Goal: Transaction & Acquisition: Purchase product/service

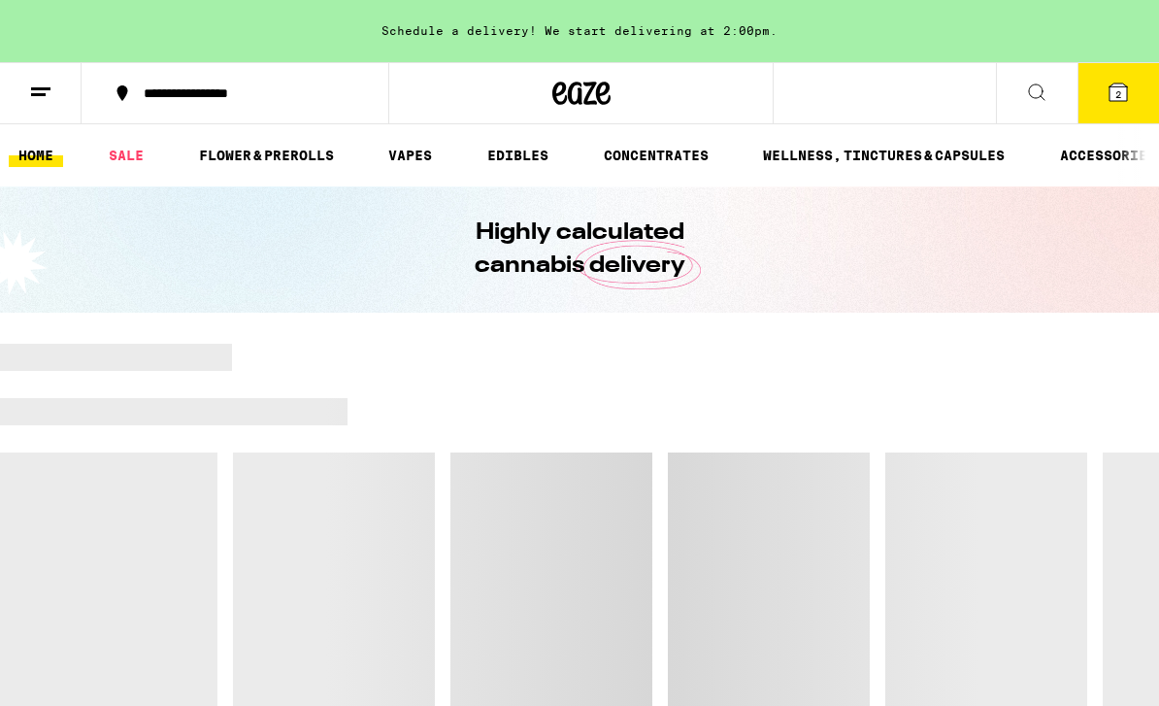
click at [1132, 101] on button "2" at bounding box center [1119, 93] width 82 height 60
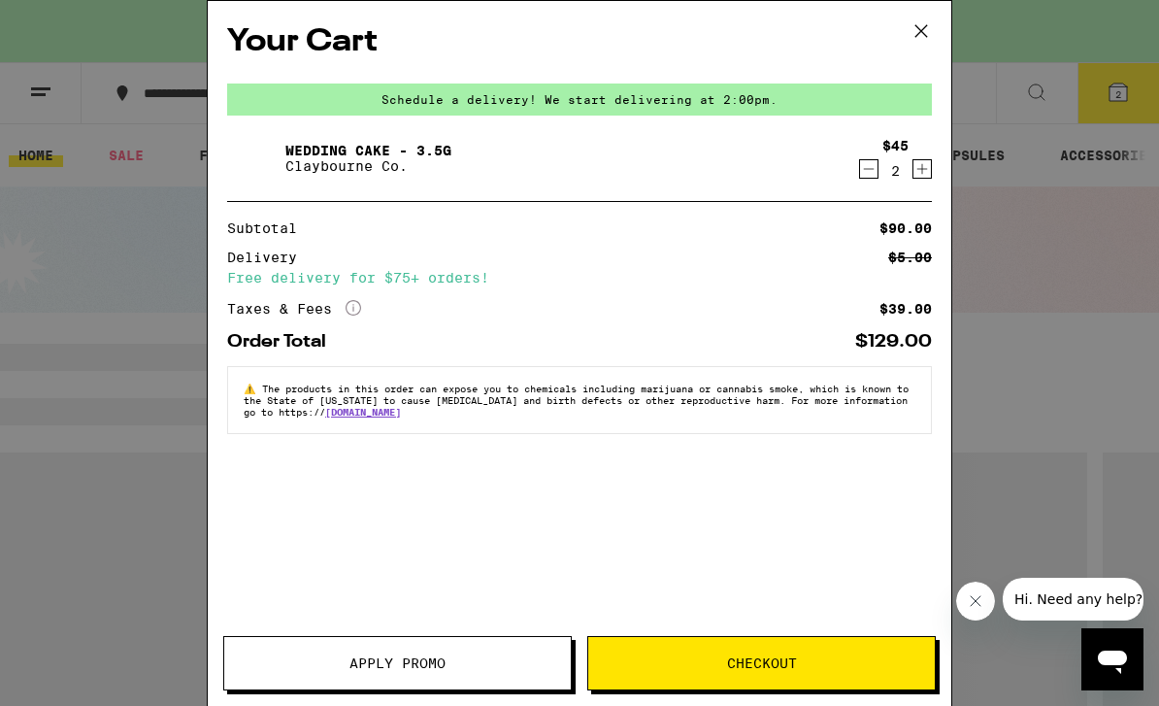
click at [860, 664] on span "Checkout" at bounding box center [761, 663] width 347 height 14
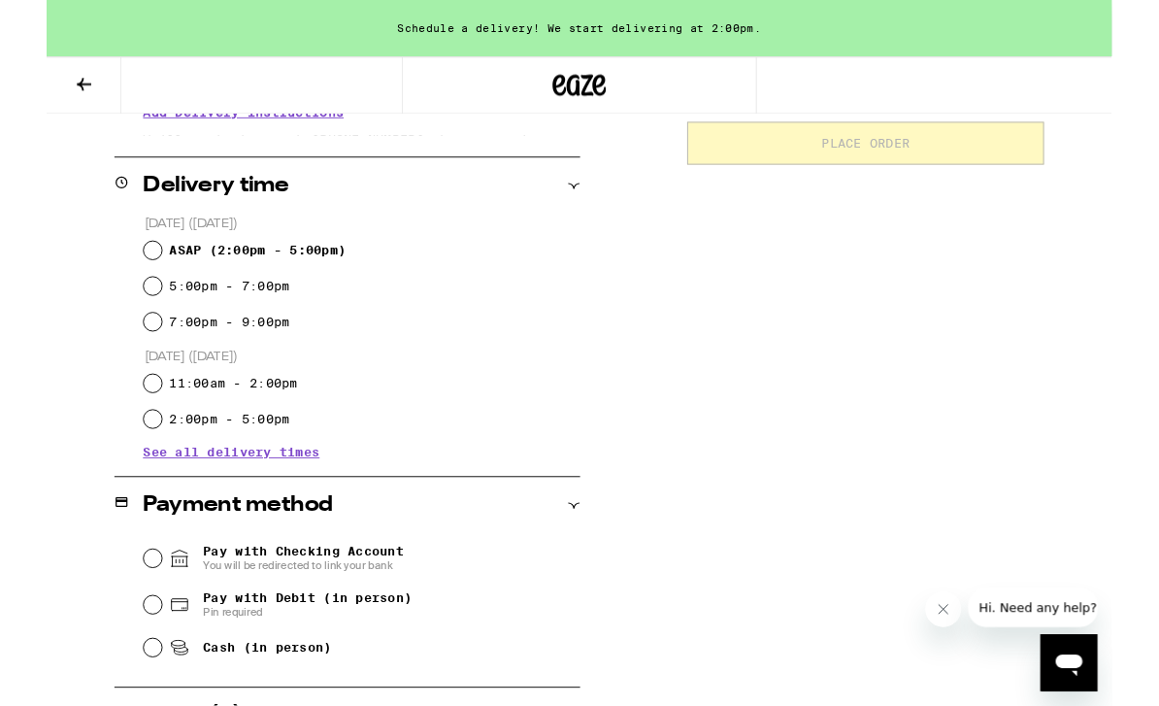
scroll to position [444, 0]
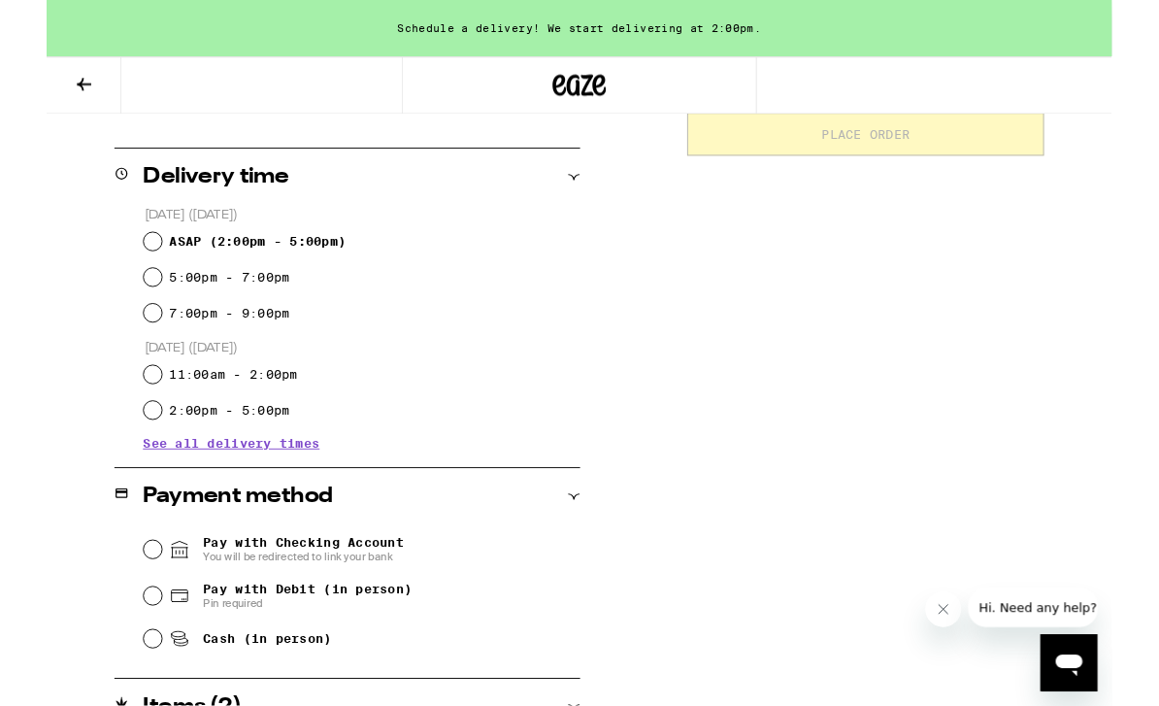
click at [122, 302] on input "5:00pm - 7:00pm" at bounding box center [115, 301] width 19 height 19
radio input "true"
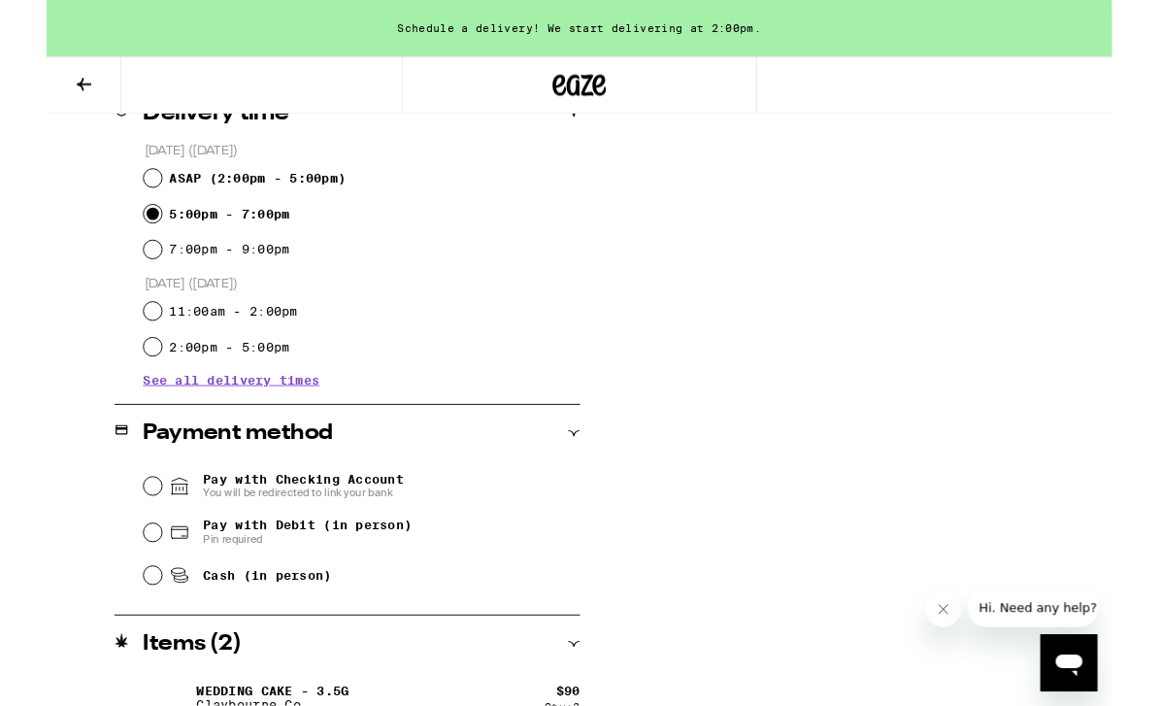
scroll to position [548, 0]
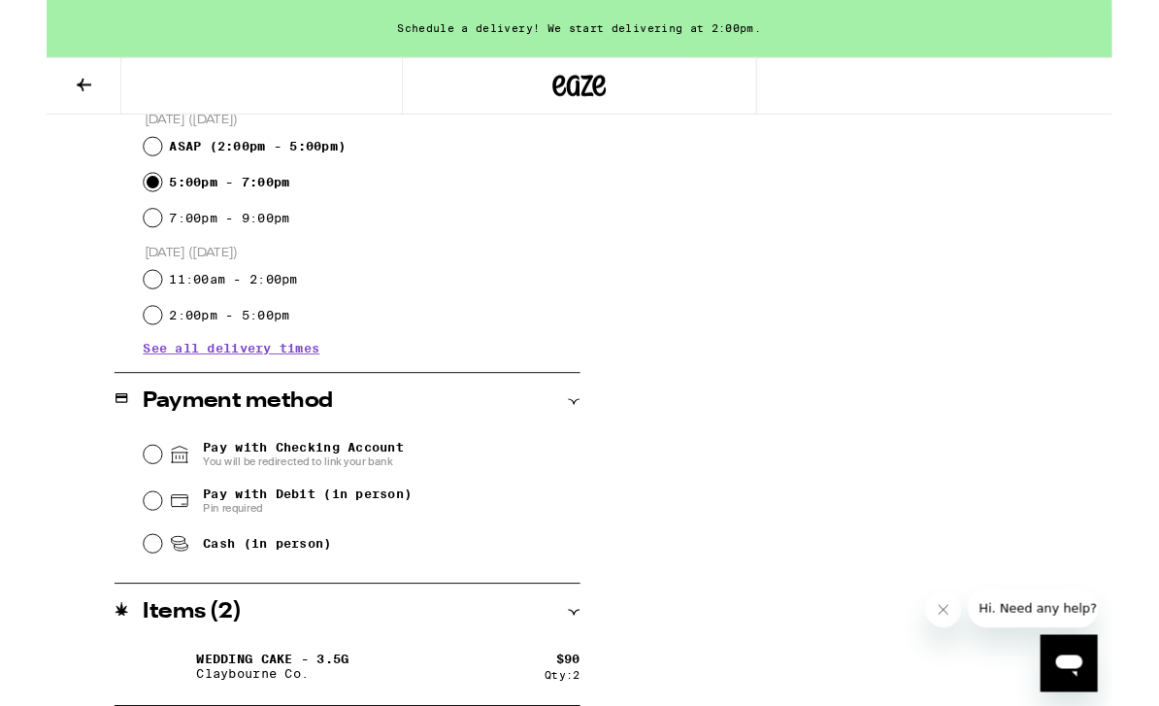
click at [123, 552] on input "Pay with Debit (in person) Pin required" at bounding box center [115, 544] width 19 height 19
radio input "true"
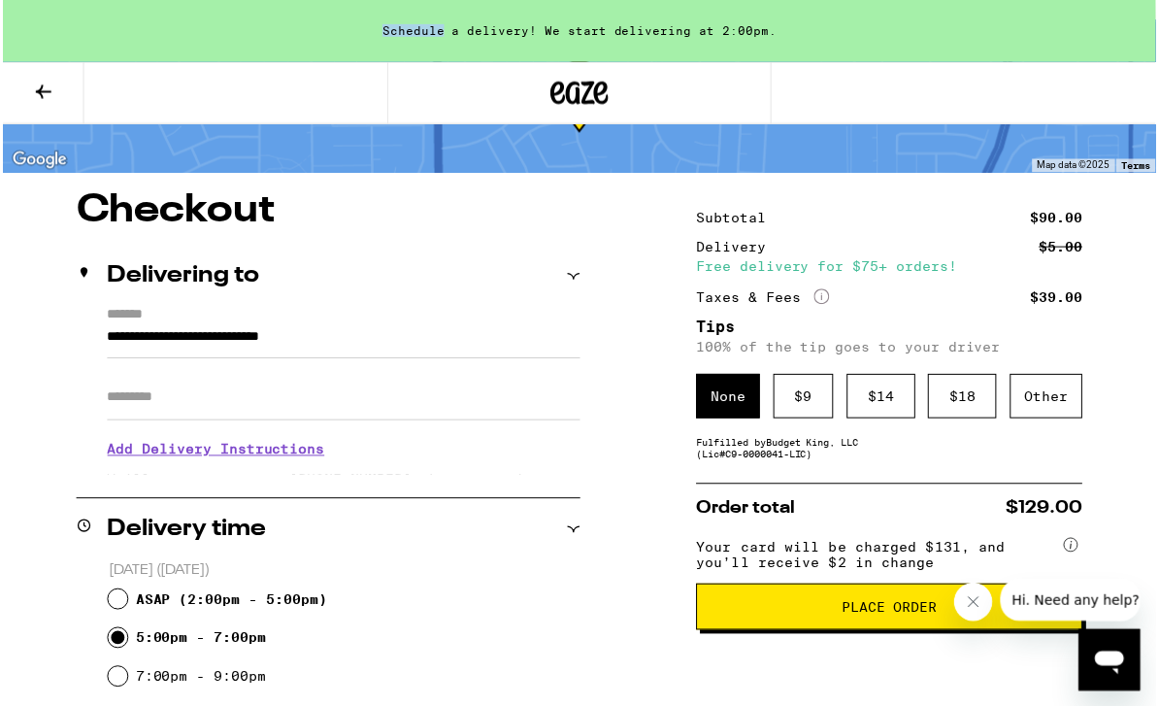
scroll to position [0, 0]
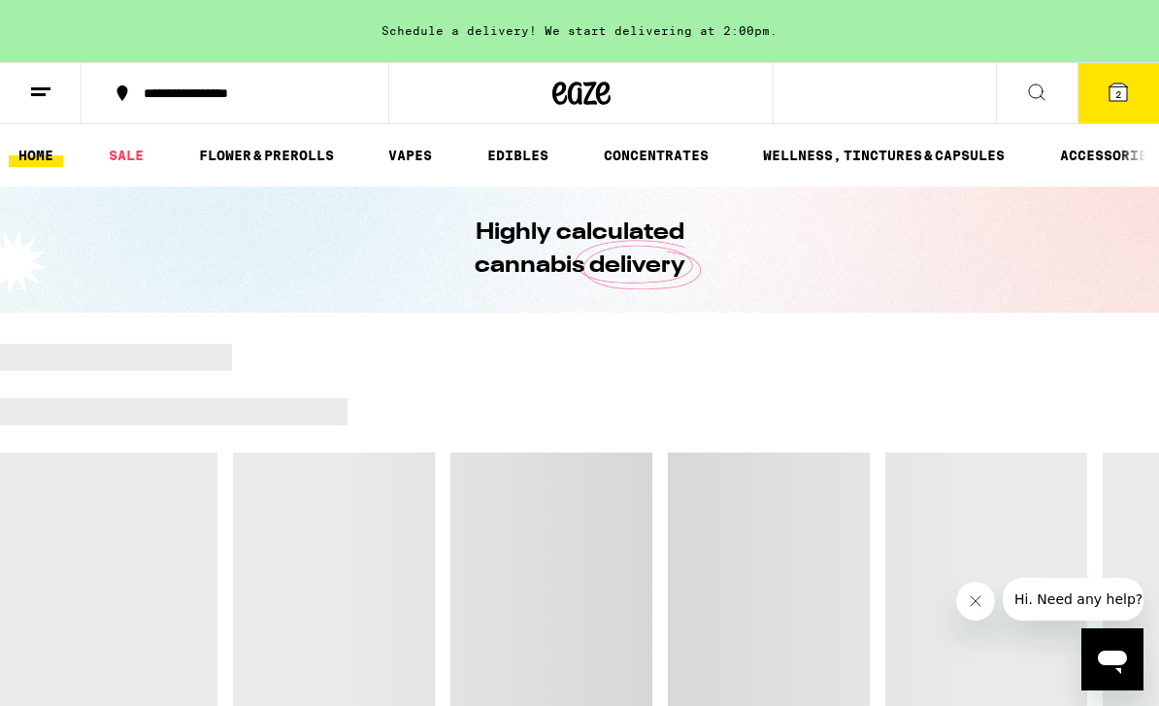
click at [1149, 76] on button "2" at bounding box center [1119, 93] width 82 height 60
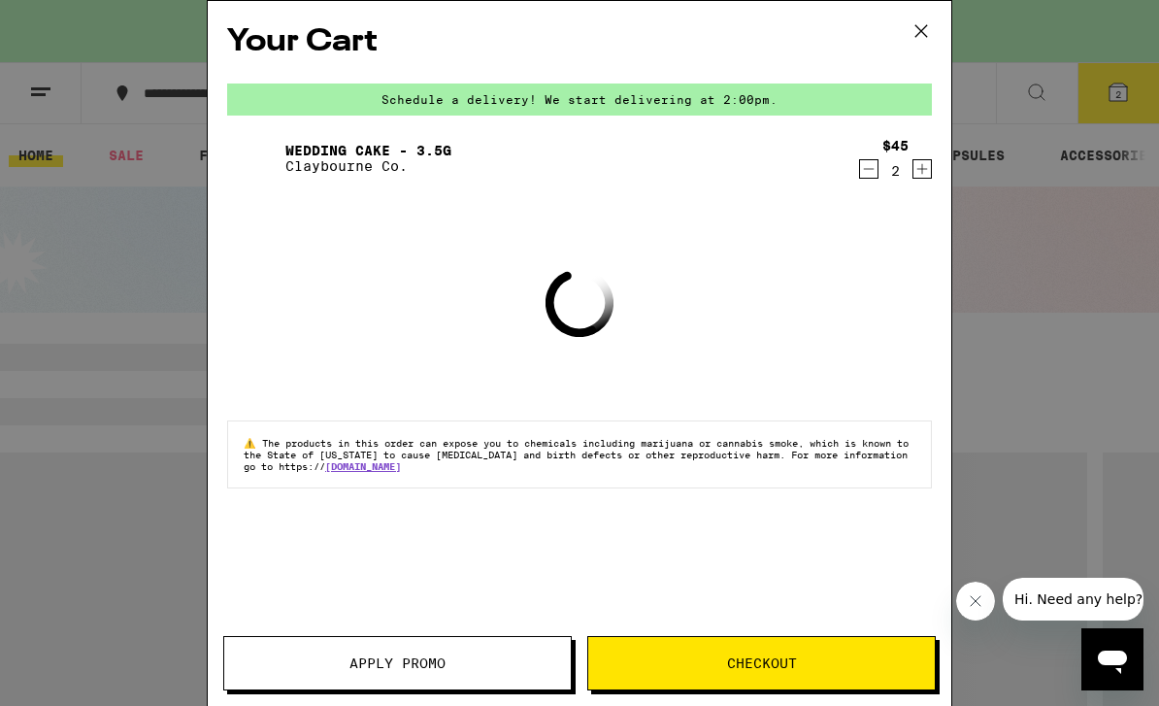
click at [818, 680] on button "Checkout" at bounding box center [761, 663] width 349 height 54
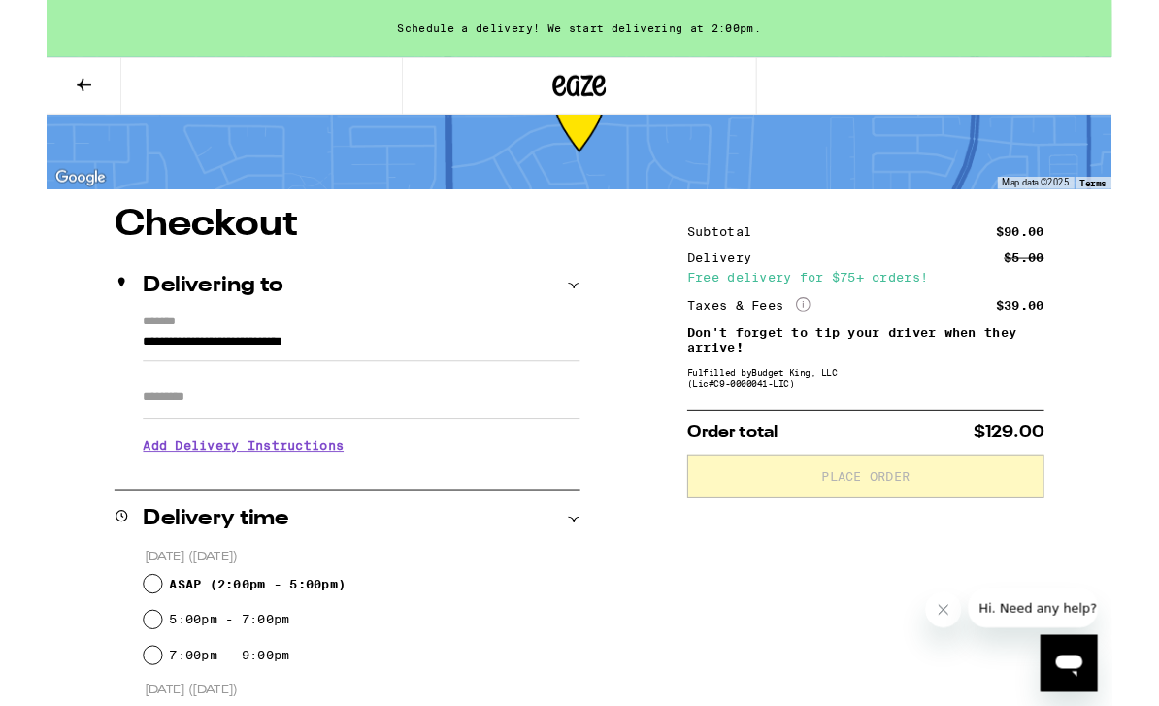
scroll to position [84, 0]
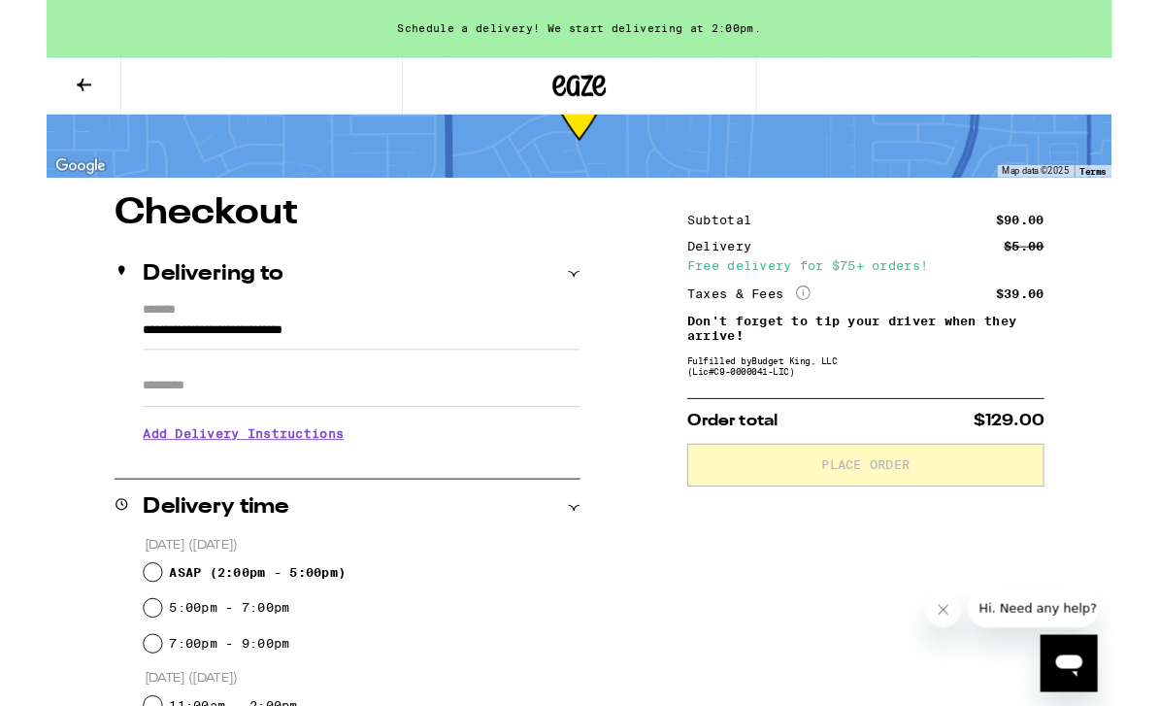
click at [282, 486] on h3 "Add Delivery Instructions" at bounding box center [343, 472] width 476 height 45
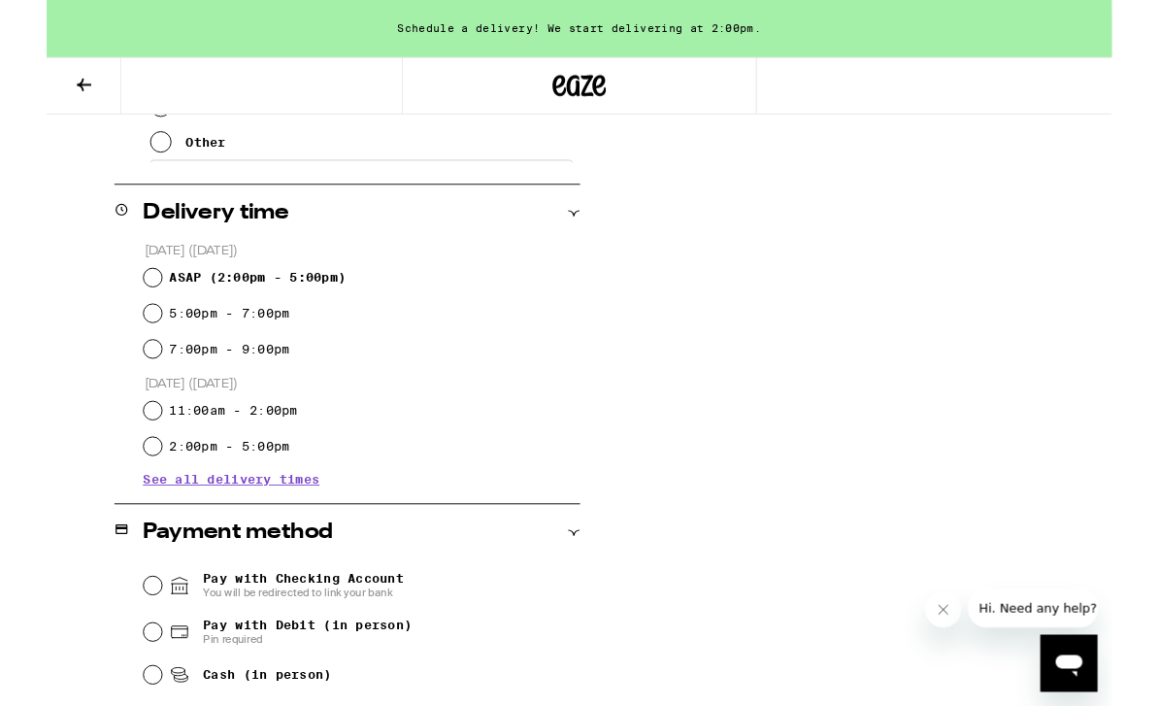
scroll to position [695, 0]
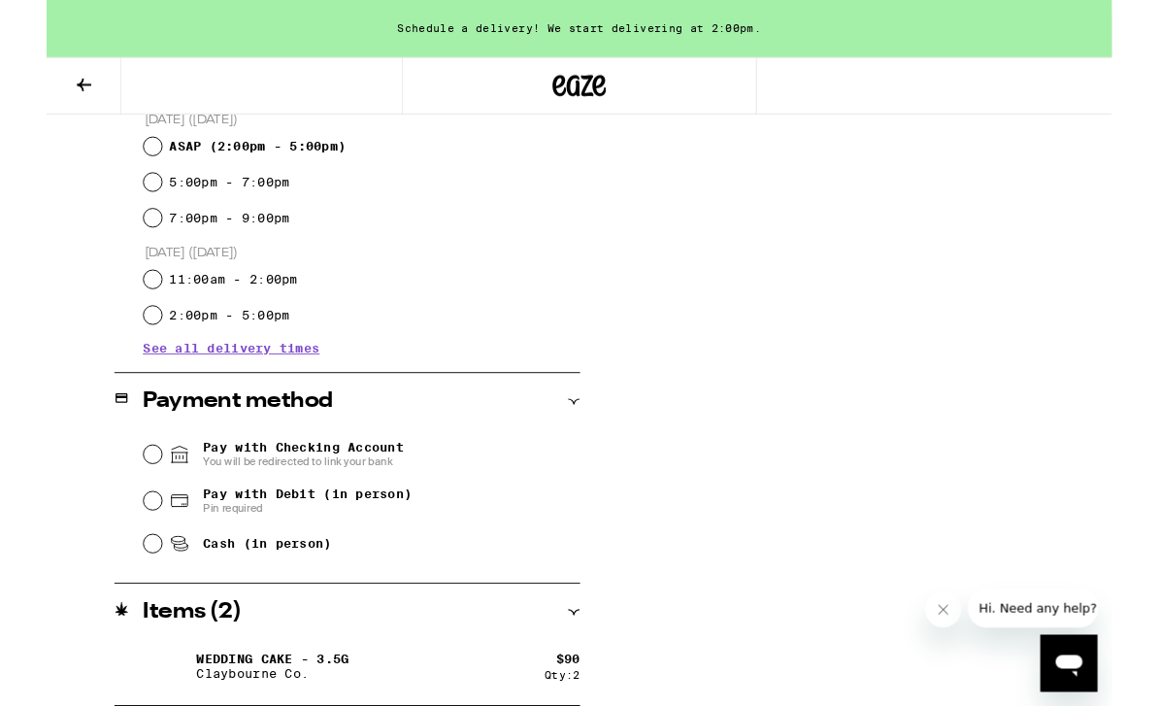
click at [277, 385] on span "See all delivery times" at bounding box center [201, 379] width 192 height 14
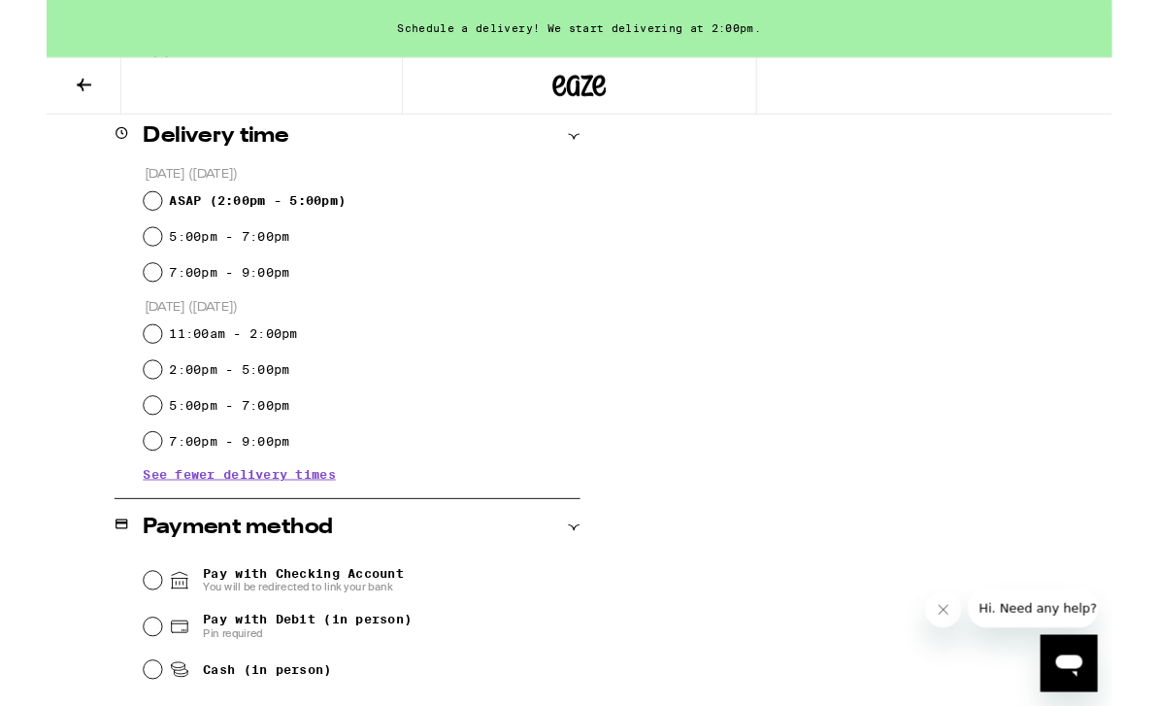
scroll to position [646, 0]
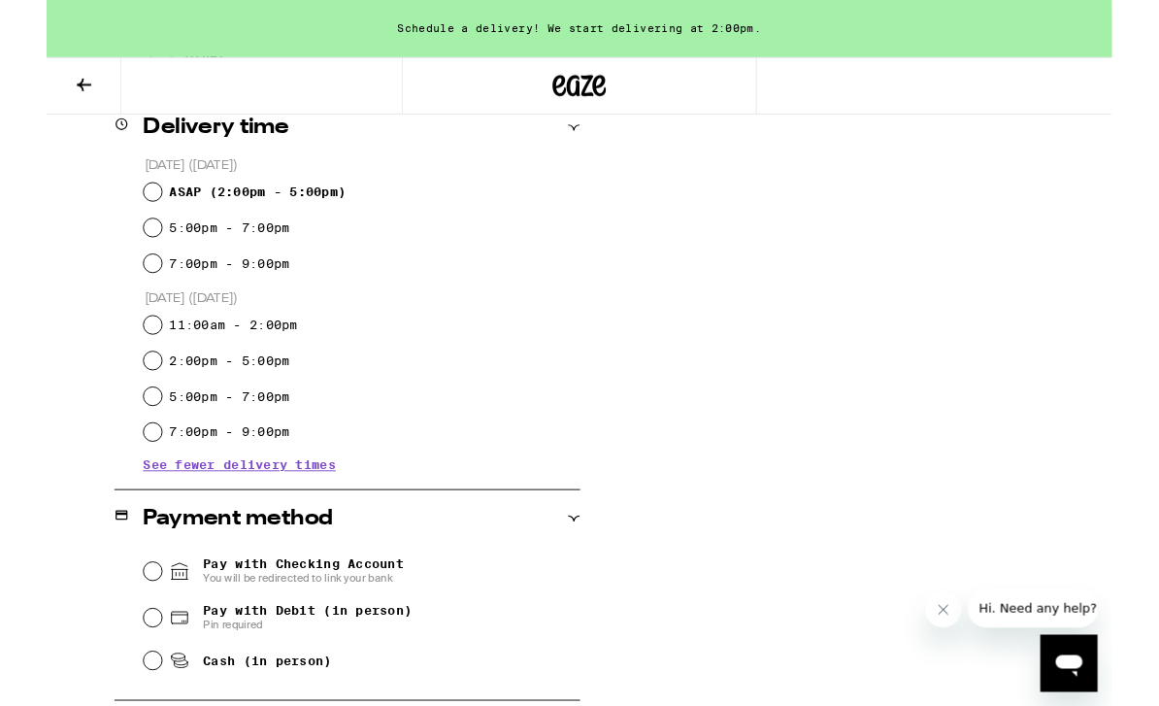
click at [120, 433] on input "5:00pm - 7:00pm" at bounding box center [115, 430] width 19 height 19
radio input "true"
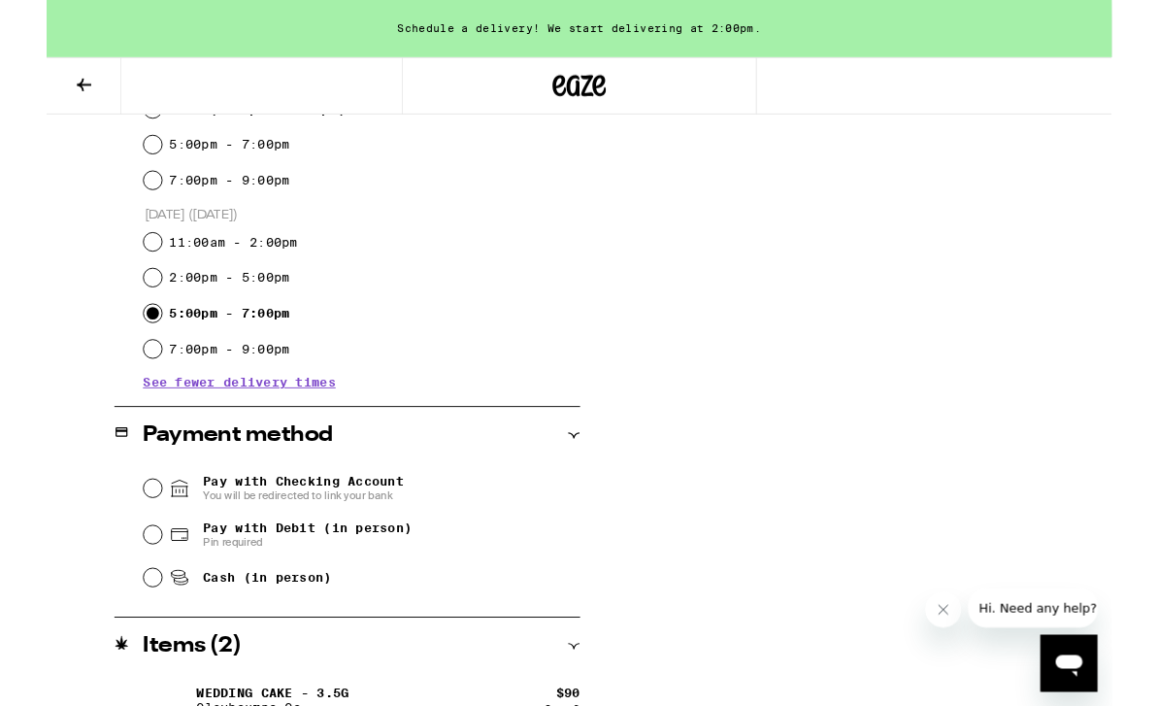
scroll to position [773, 0]
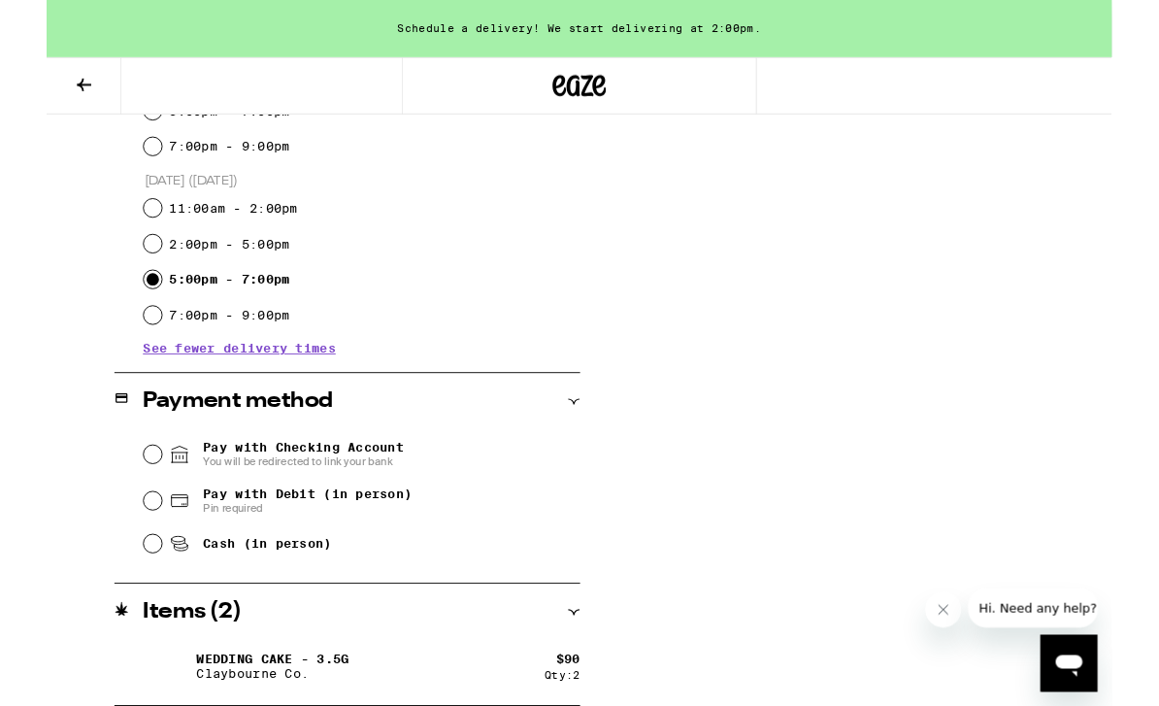
click at [117, 550] on input "Pay with Debit (in person) Pin required" at bounding box center [115, 544] width 19 height 19
radio input "true"
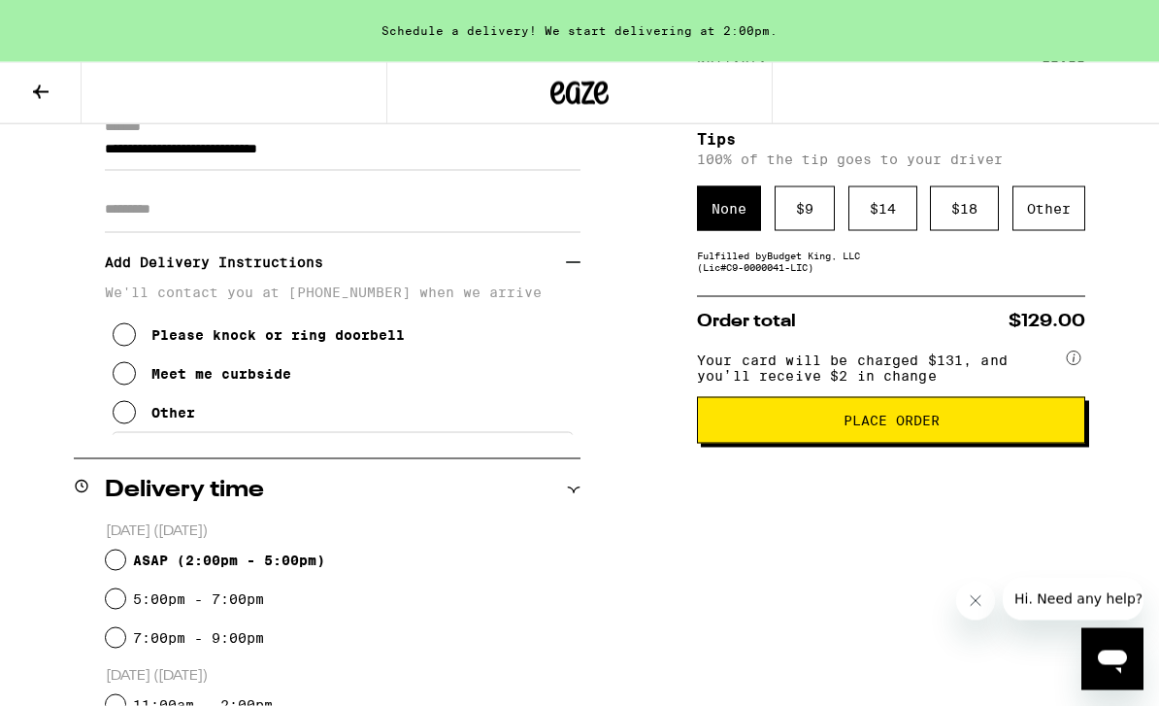
scroll to position [0, 0]
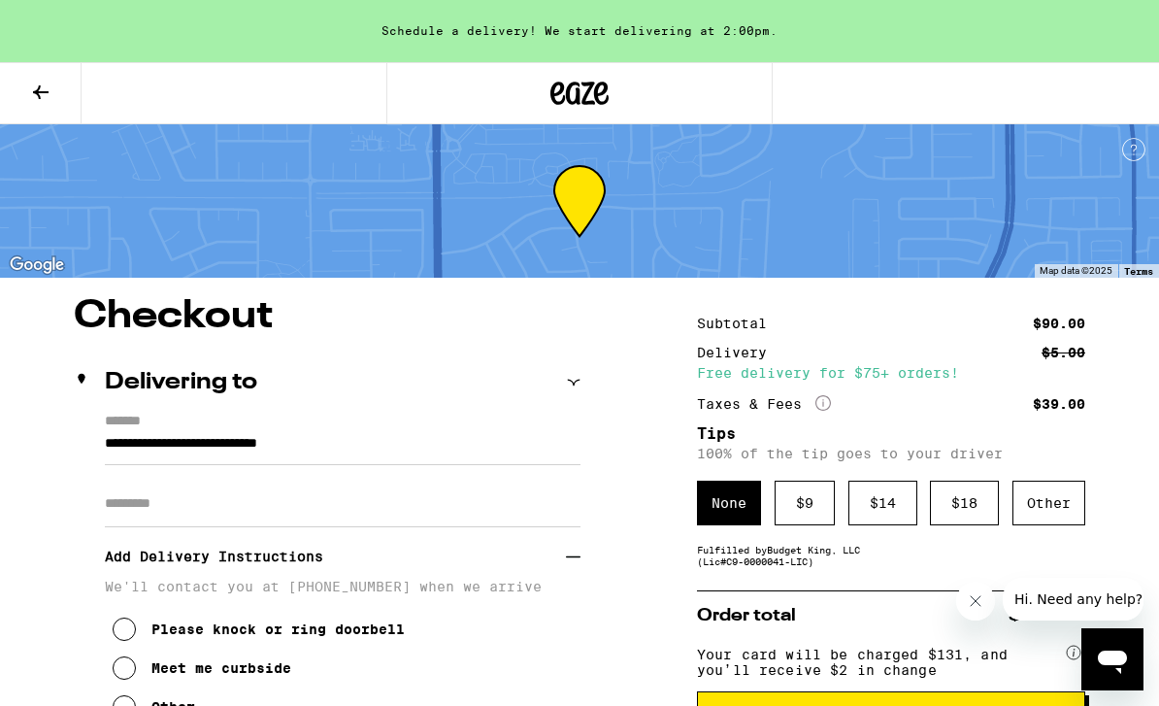
click at [578, 99] on icon at bounding box center [580, 93] width 29 height 23
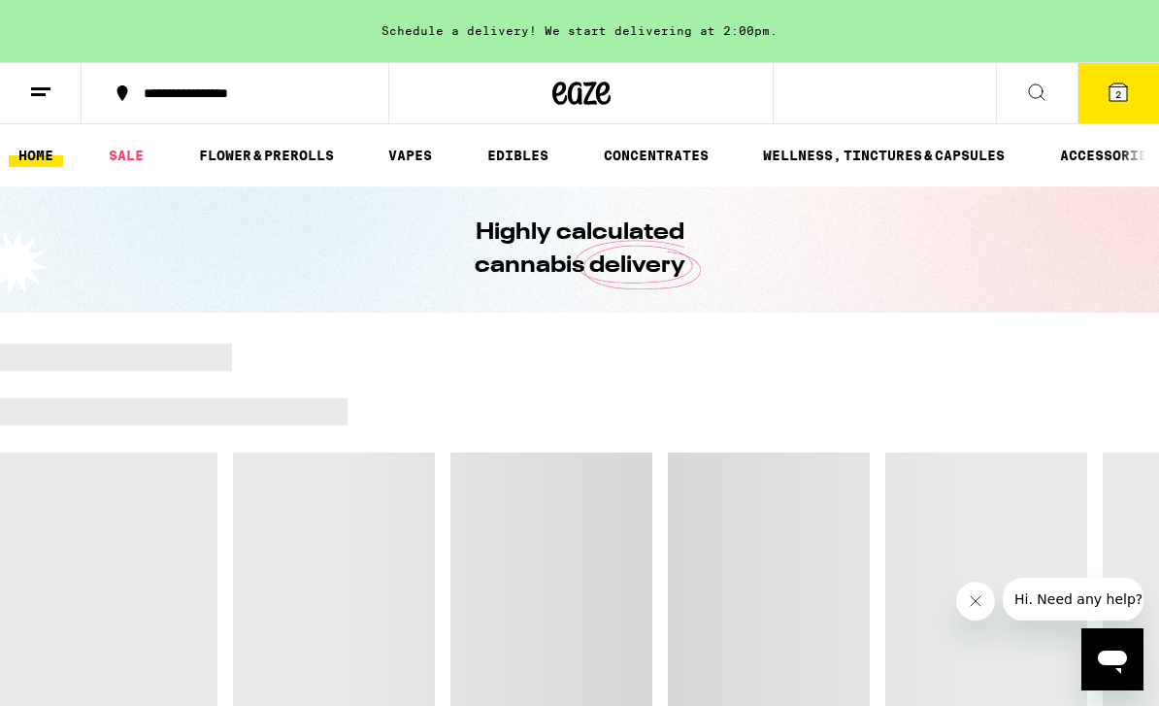
click at [286, 152] on link "FLOWER & PREROLLS" at bounding box center [266, 155] width 154 height 23
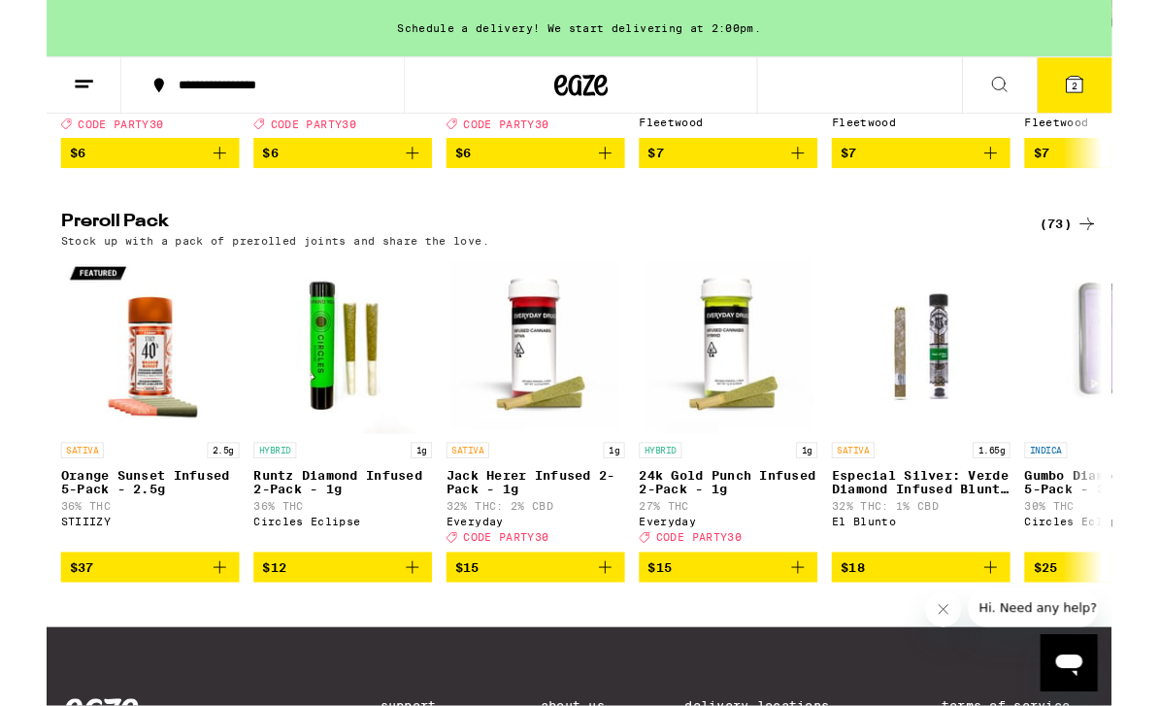
scroll to position [1444, 0]
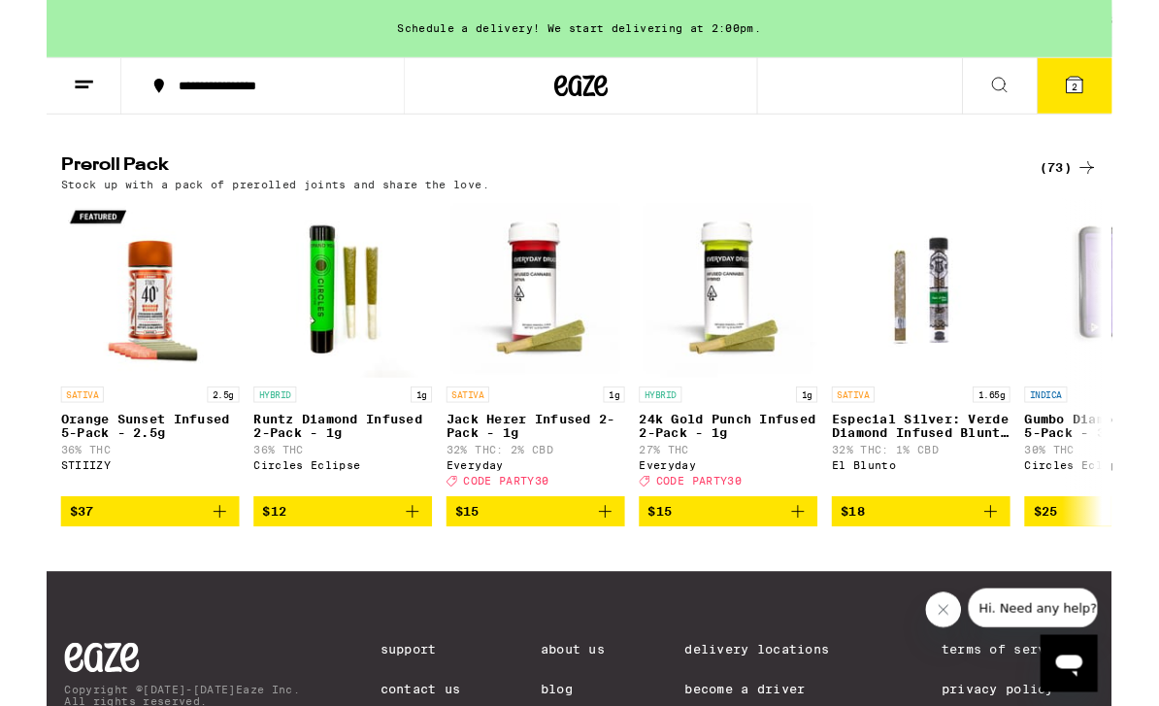
click at [1105, 194] on div "(73)" at bounding box center [1112, 182] width 63 height 23
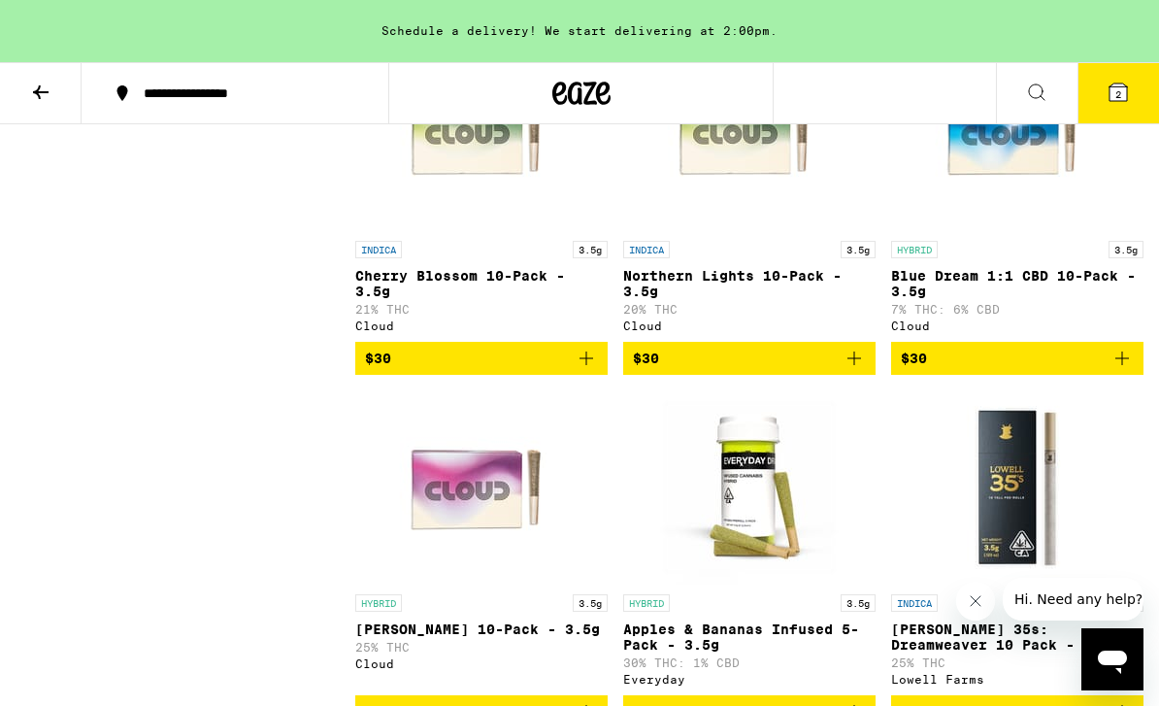
scroll to position [2415, 0]
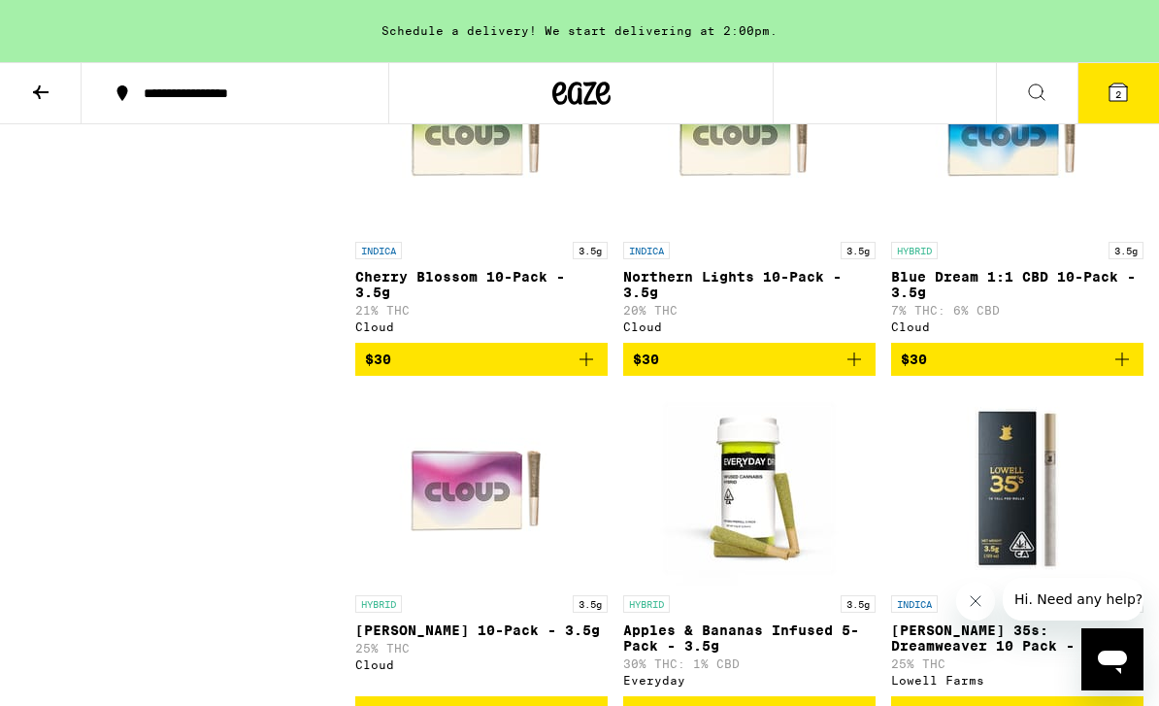
click at [34, 98] on icon at bounding box center [40, 92] width 23 height 23
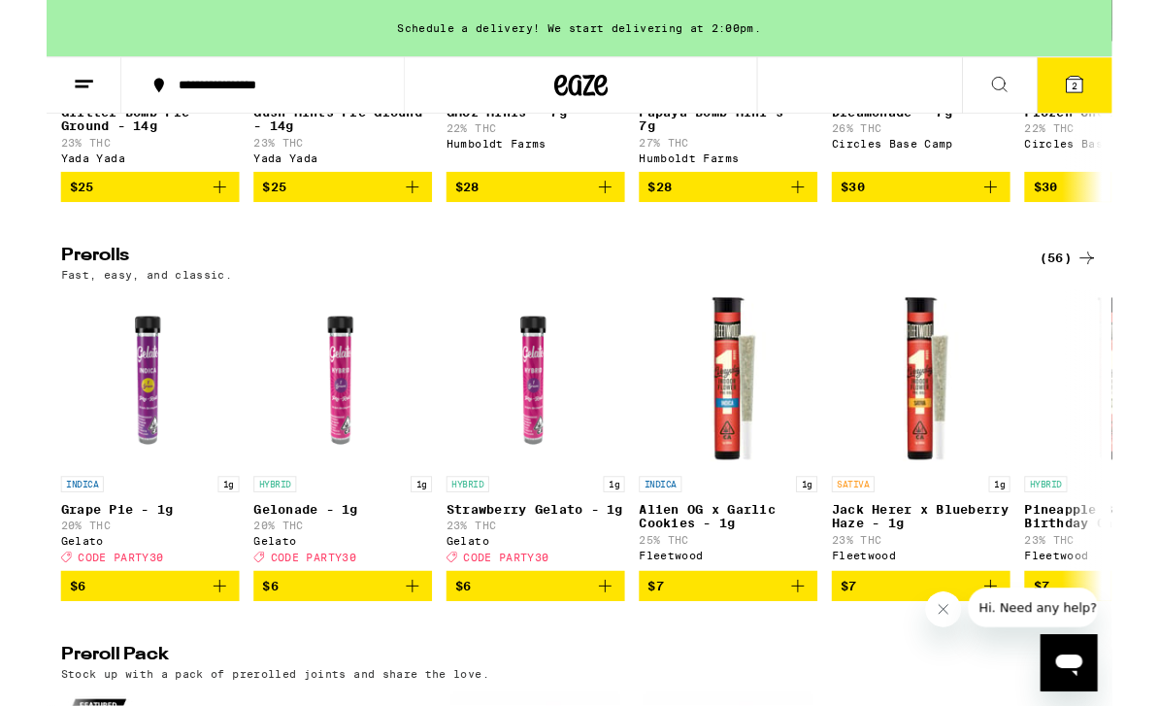
scroll to position [985, 0]
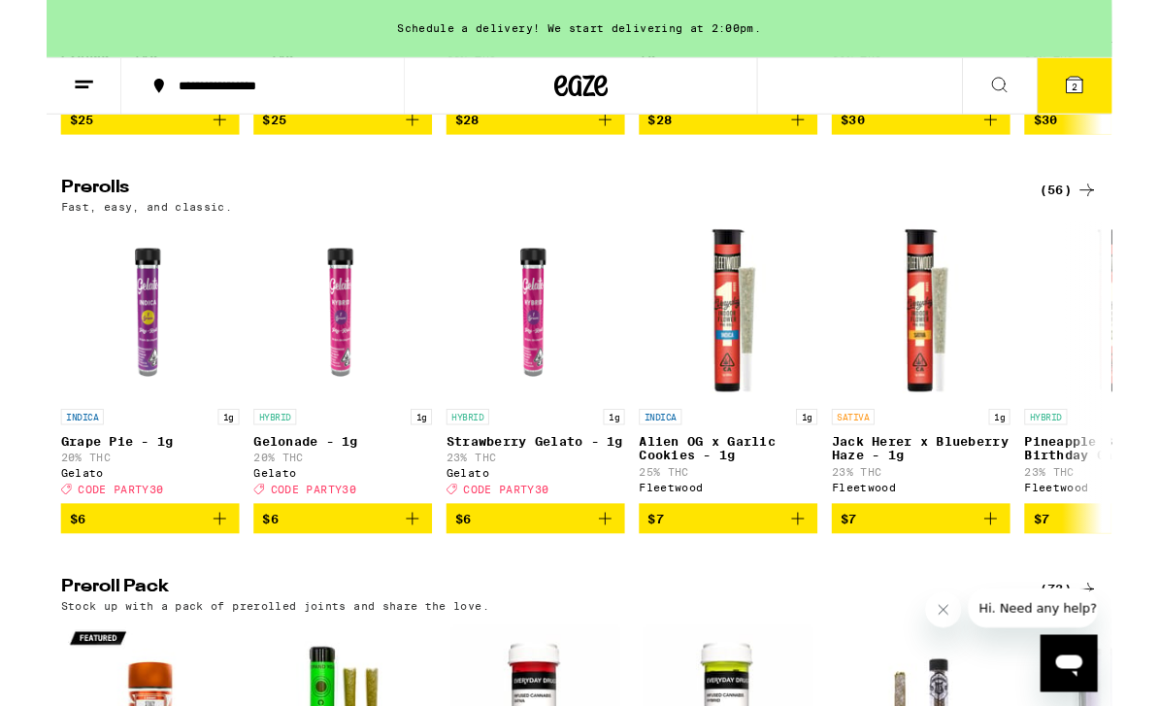
click at [1100, 218] on div "(56)" at bounding box center [1112, 206] width 63 height 23
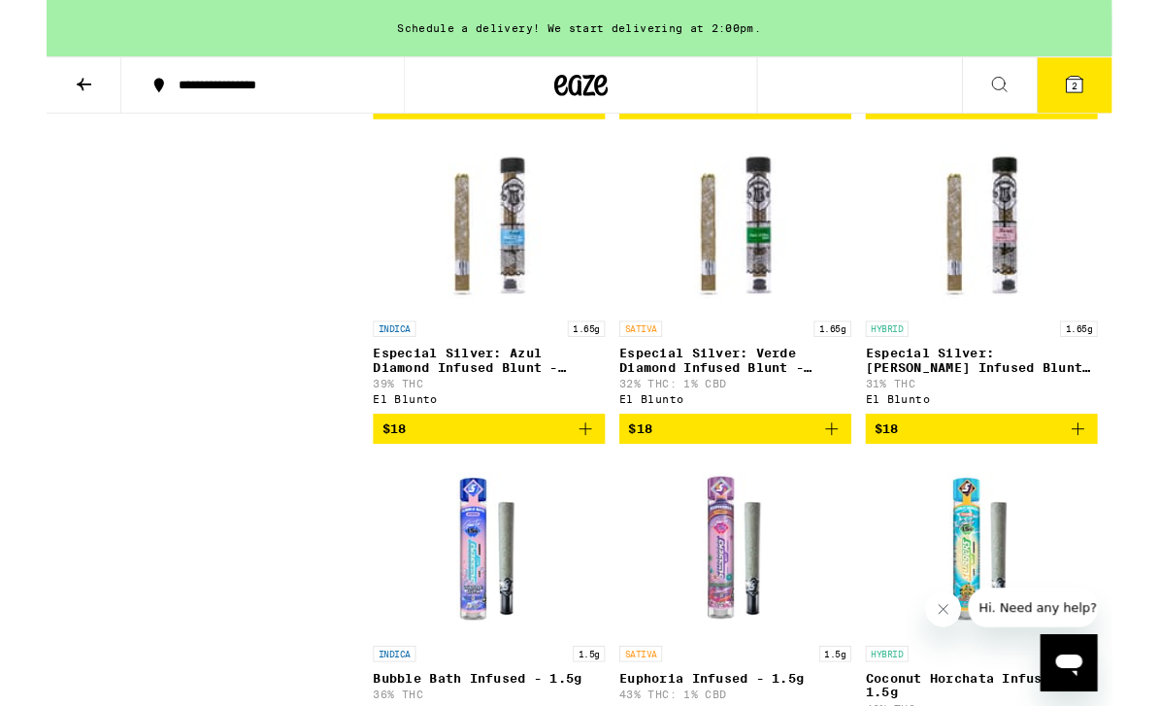
scroll to position [4386, 0]
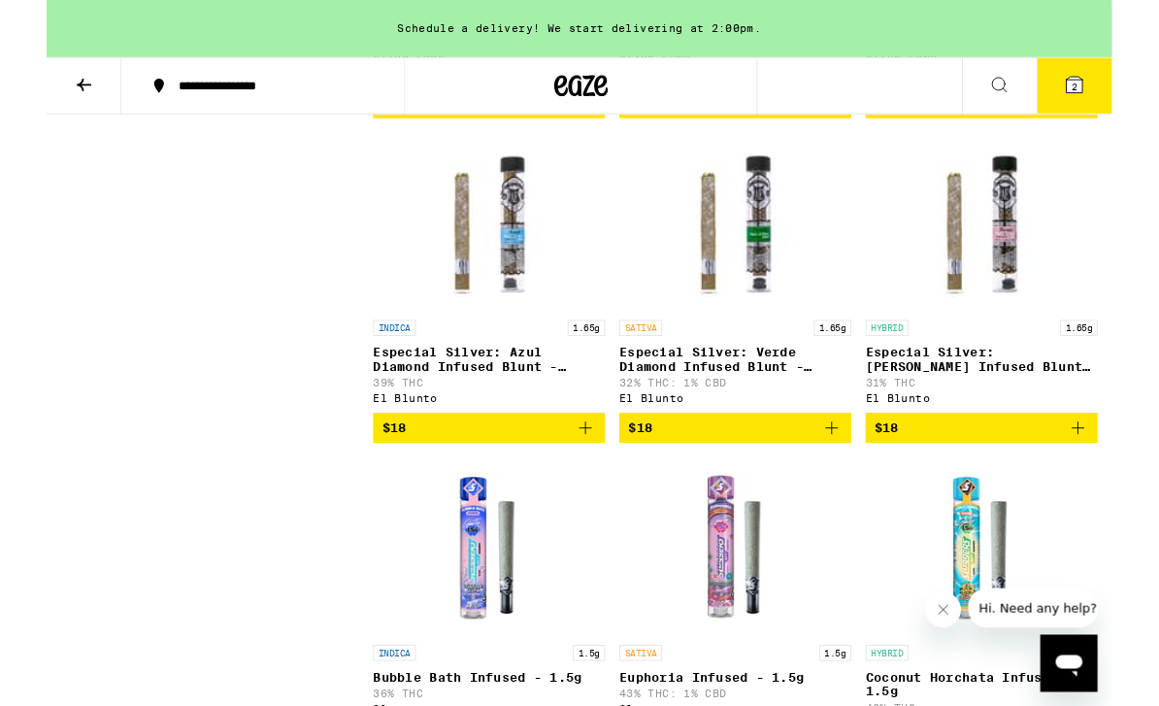
click at [480, 407] on p "Especial Silver: Azul Diamond Infused Blunt - 1.65g" at bounding box center [481, 391] width 252 height 31
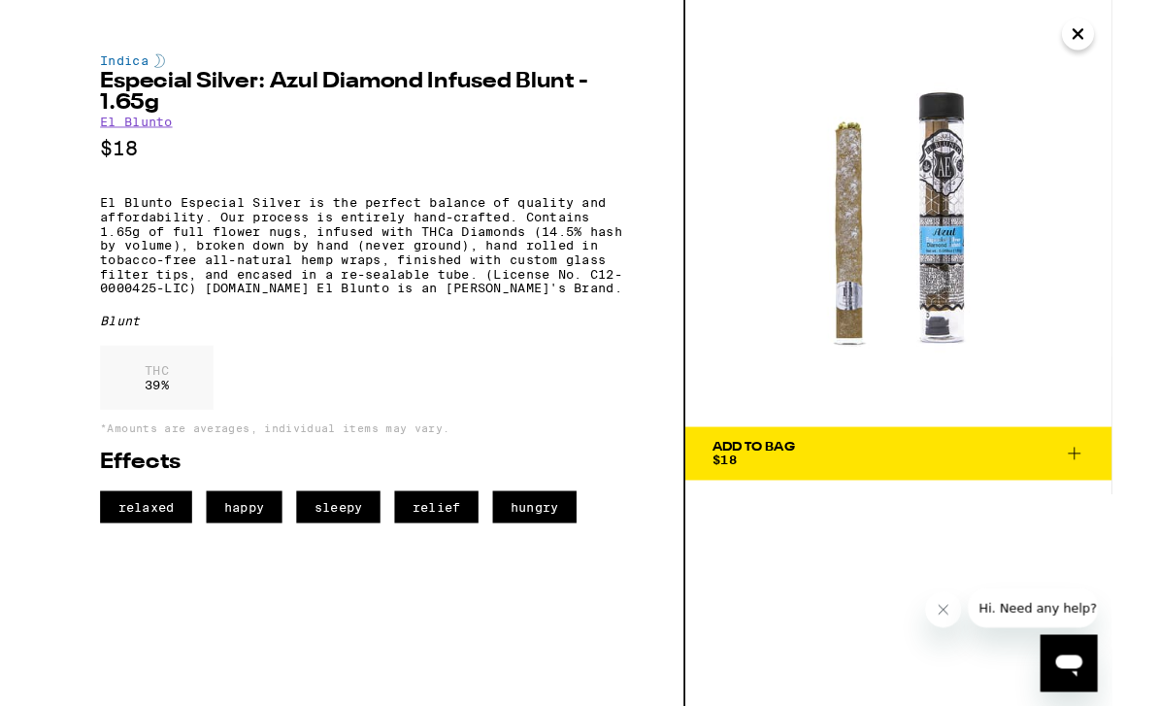
click at [1116, 498] on icon at bounding box center [1118, 493] width 23 height 23
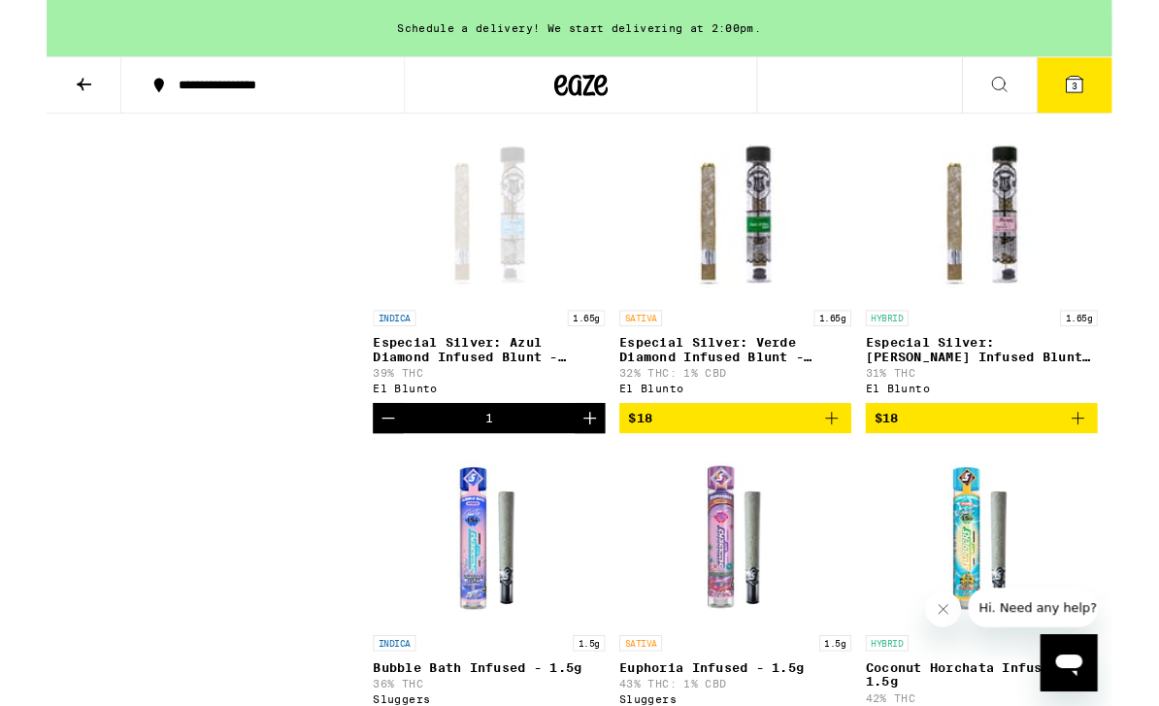
scroll to position [4398, 0]
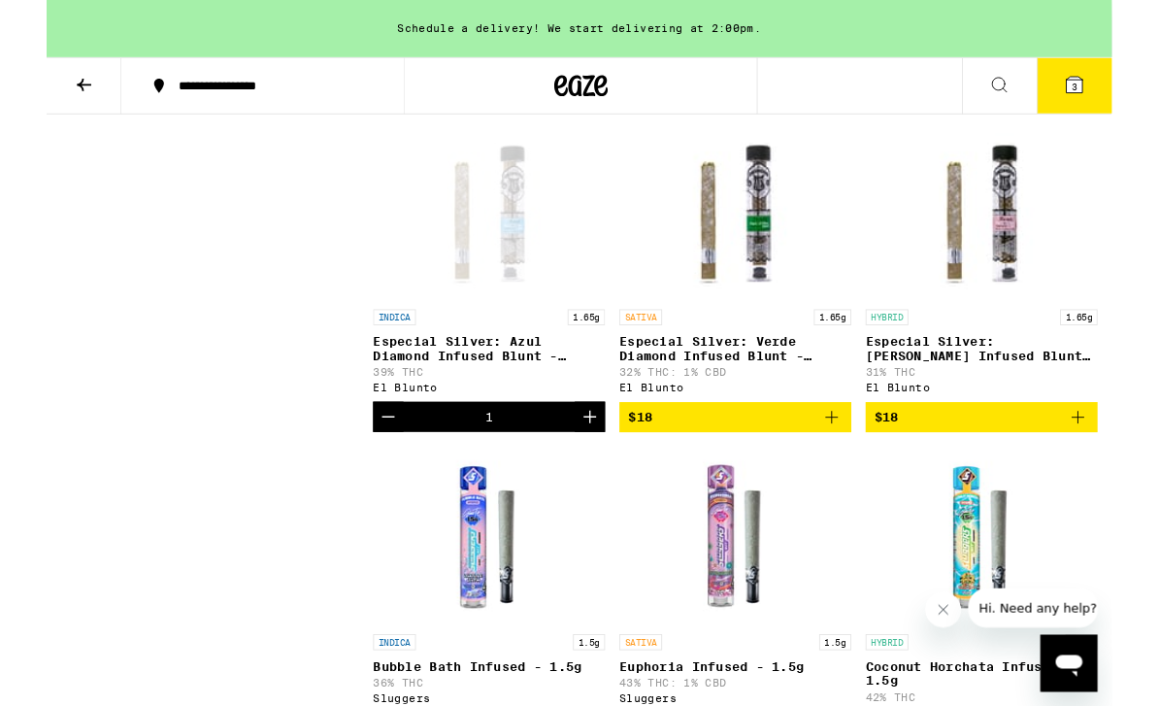
click at [580, 465] on icon "Increment" at bounding box center [591, 453] width 23 height 23
click at [1128, 87] on icon at bounding box center [1118, 92] width 23 height 23
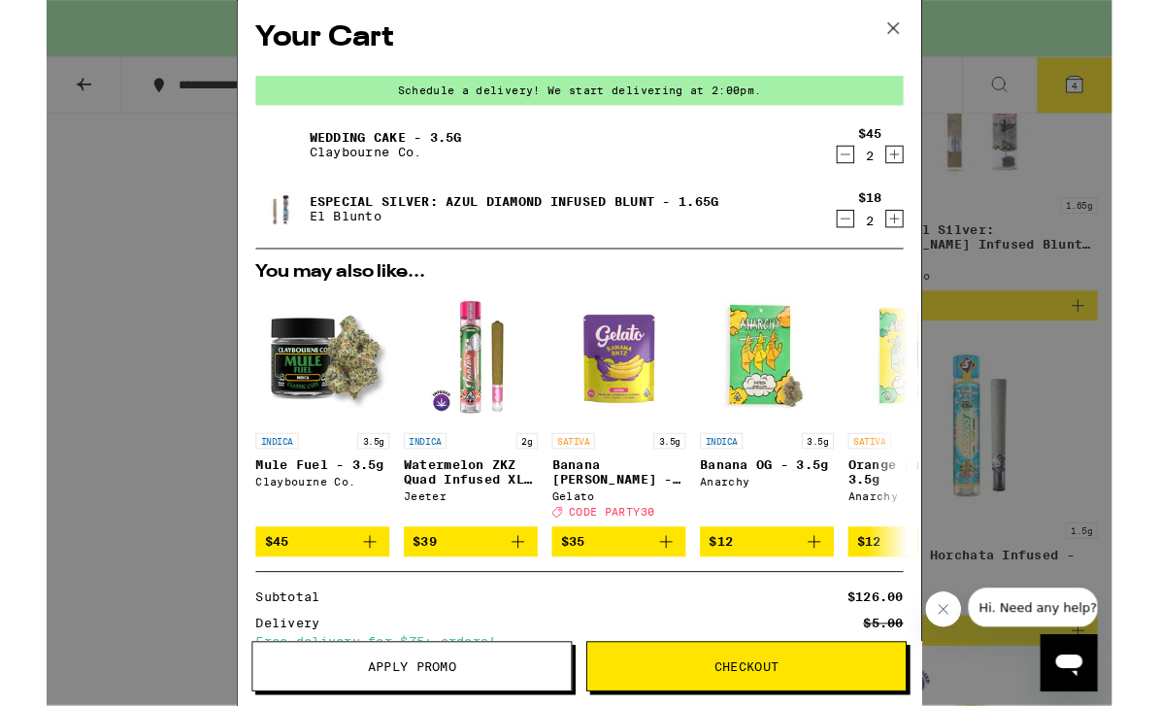
click at [868, 163] on icon "Decrement" at bounding box center [868, 168] width 17 height 23
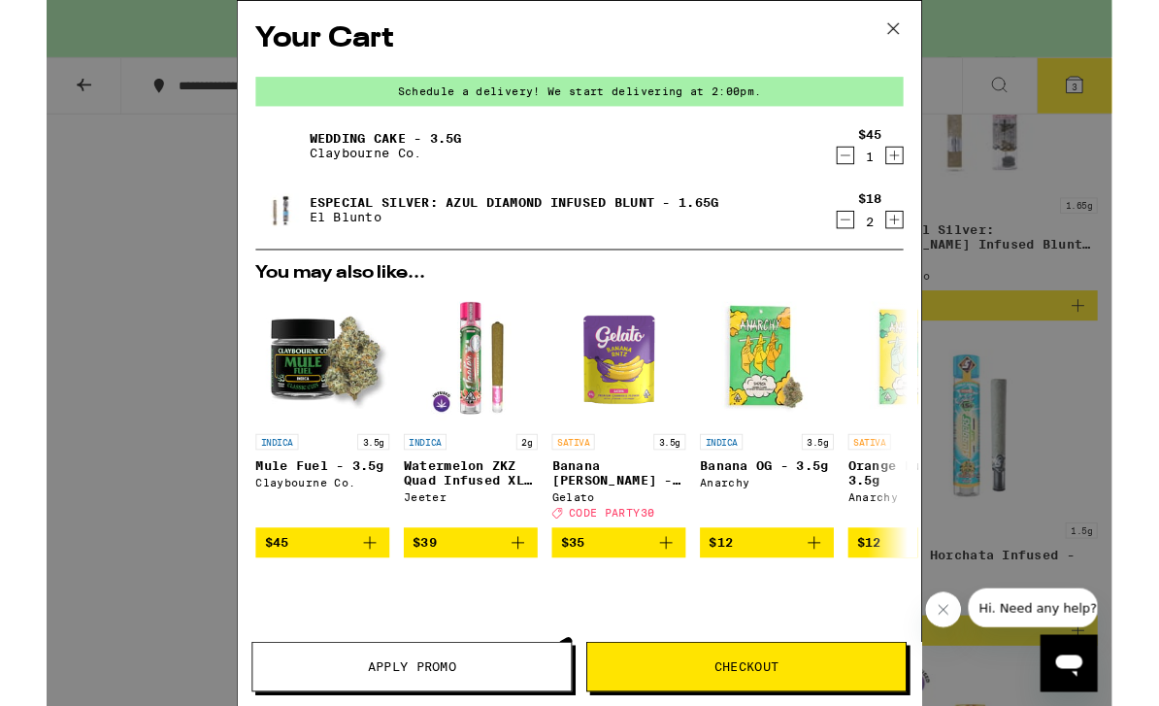
click at [868, 169] on icon "Decrement" at bounding box center [868, 168] width 17 height 23
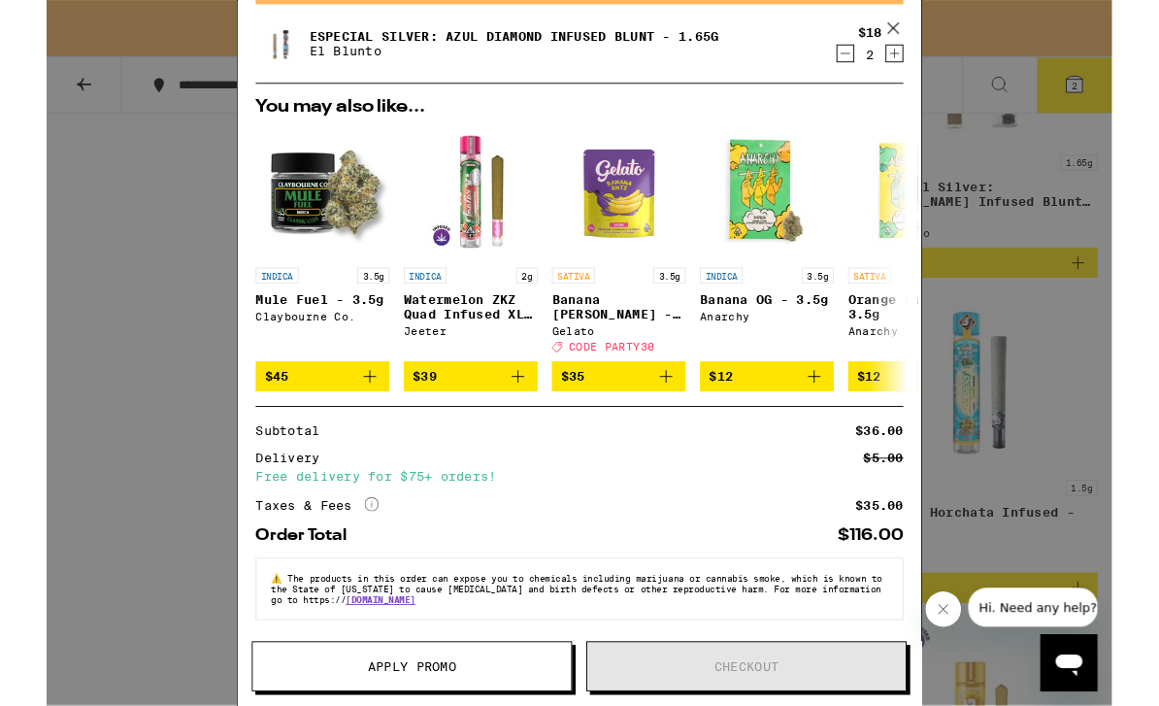
scroll to position [4566, 0]
click at [866, 47] on icon "Decrement" at bounding box center [868, 58] width 17 height 23
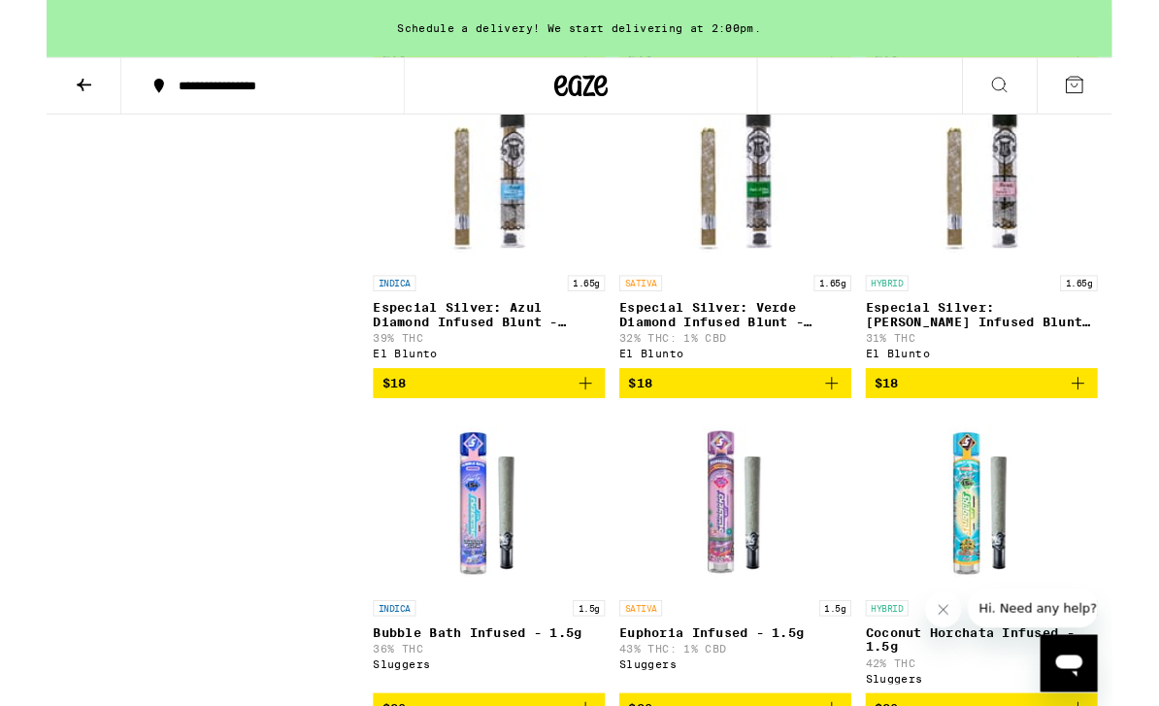
scroll to position [4497, 0]
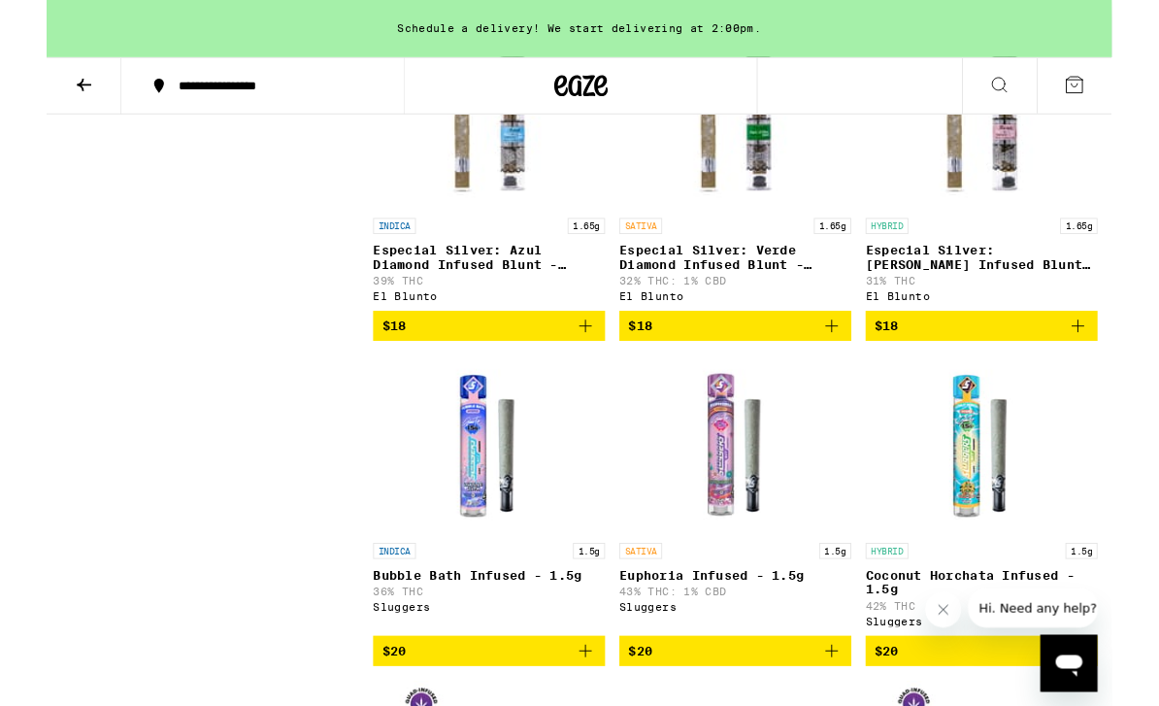
click at [499, 295] on p "Especial Silver: Azul Diamond Infused Blunt - 1.65g" at bounding box center [481, 279] width 252 height 31
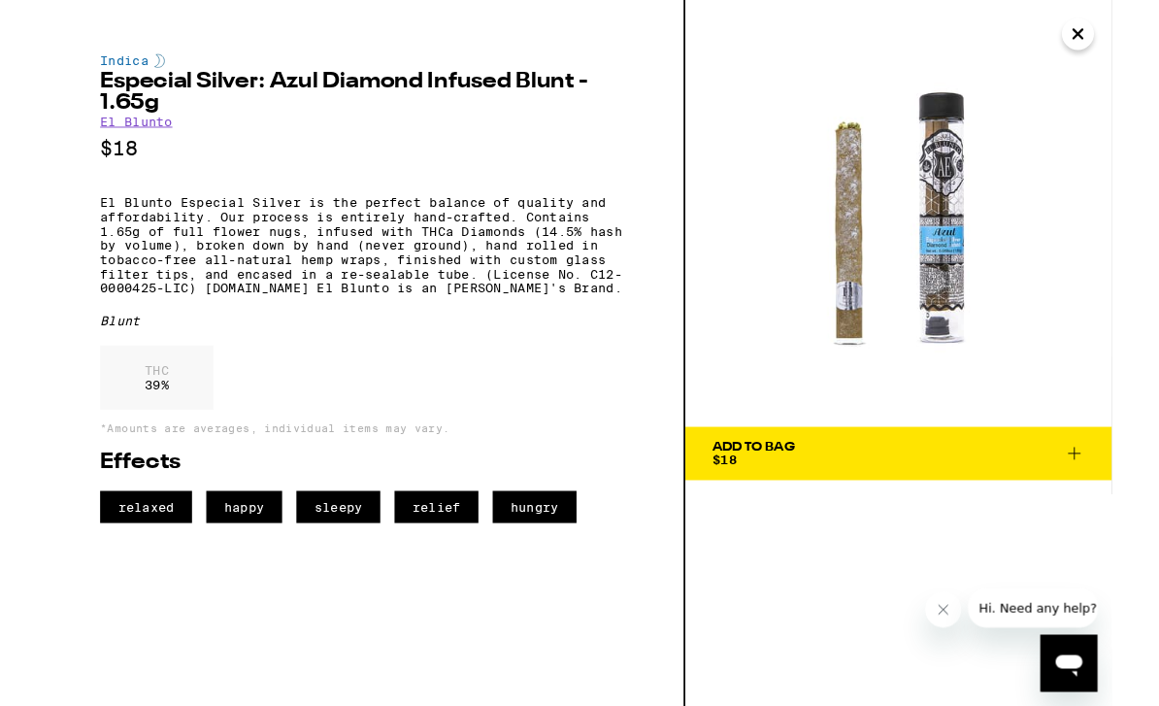
click at [1105, 496] on span "Add To Bag $18" at bounding box center [927, 493] width 406 height 27
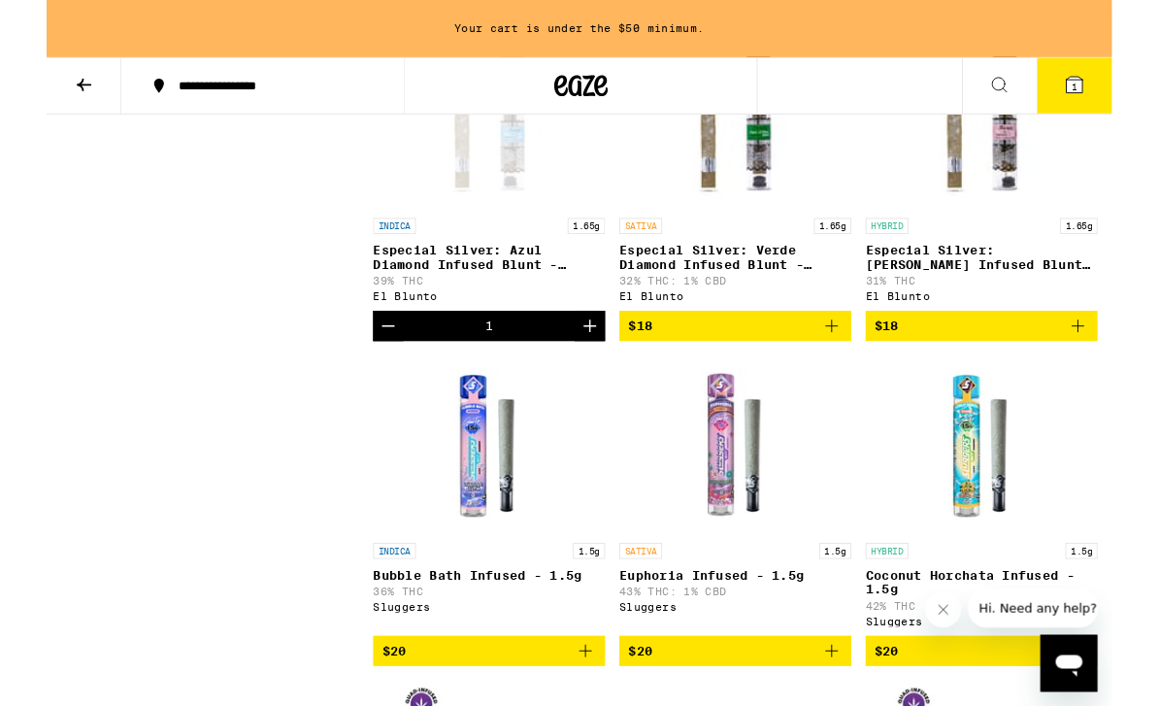
click at [42, 91] on icon at bounding box center [41, 92] width 16 height 14
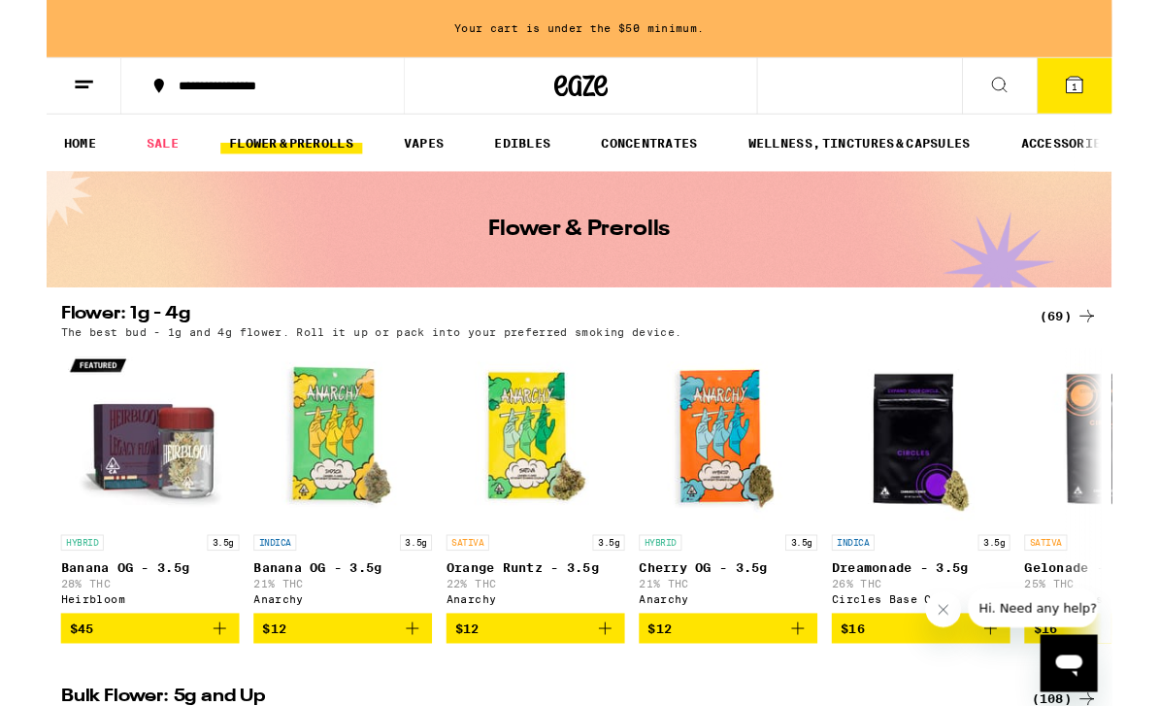
click at [1156, 619] on p "Gelonade - 3.5g" at bounding box center [1161, 617] width 194 height 16
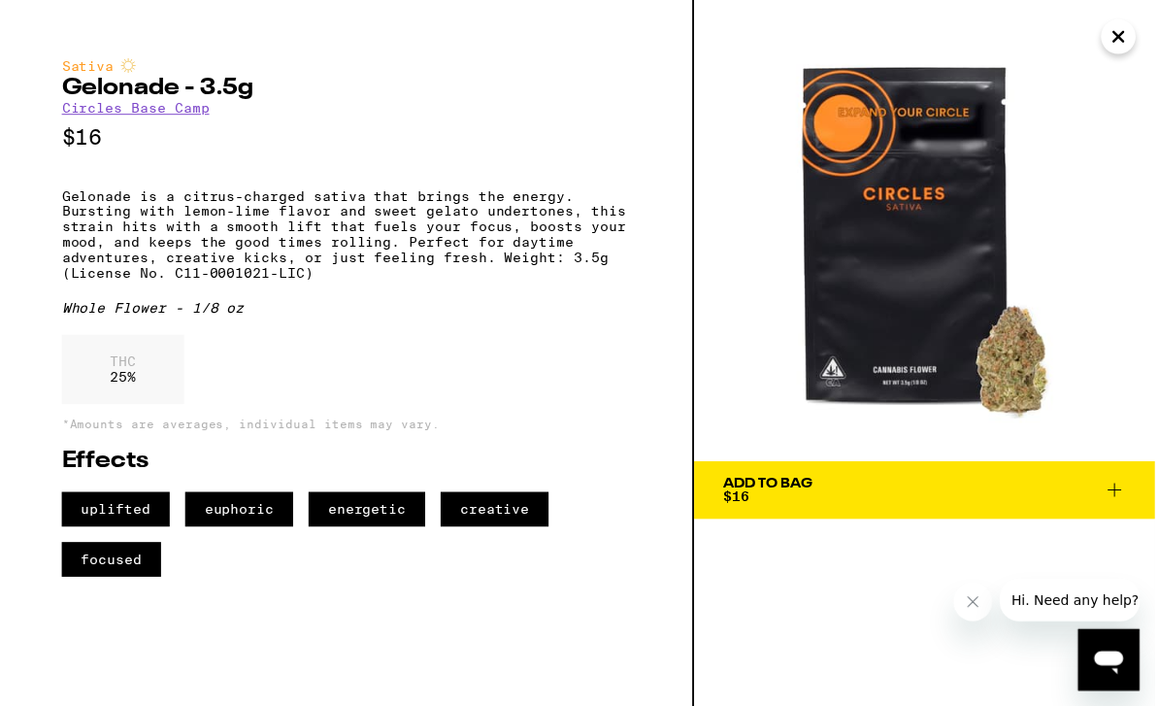
scroll to position [62, 0]
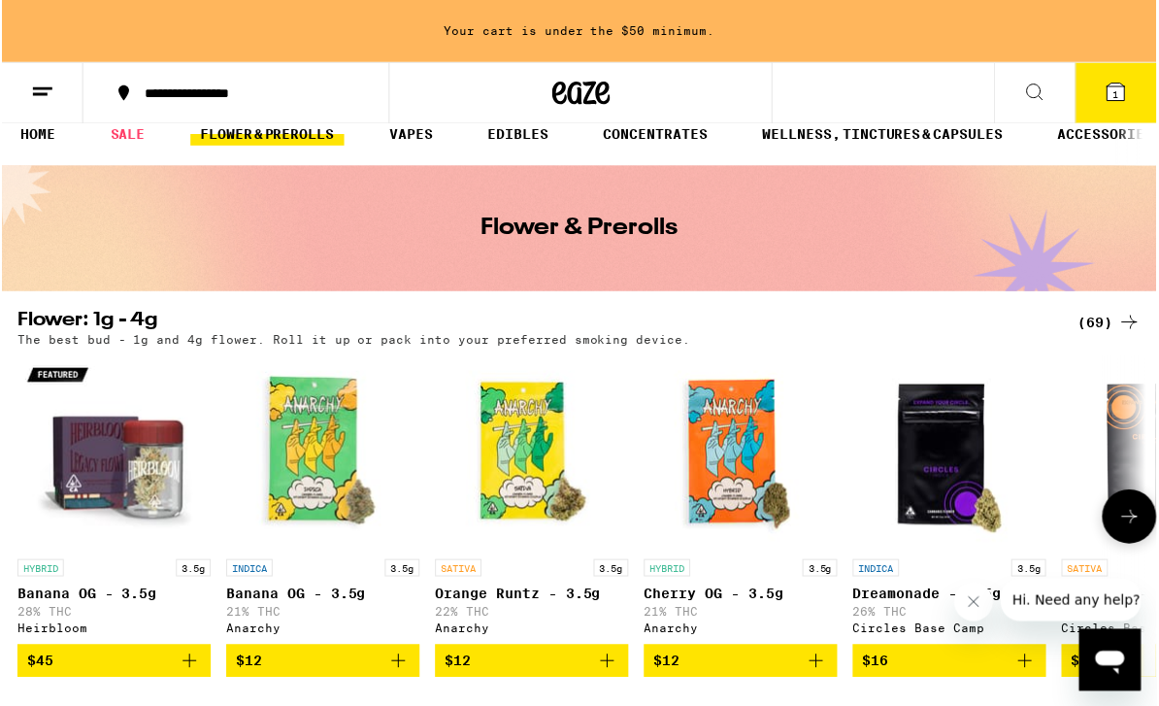
scroll to position [23, 0]
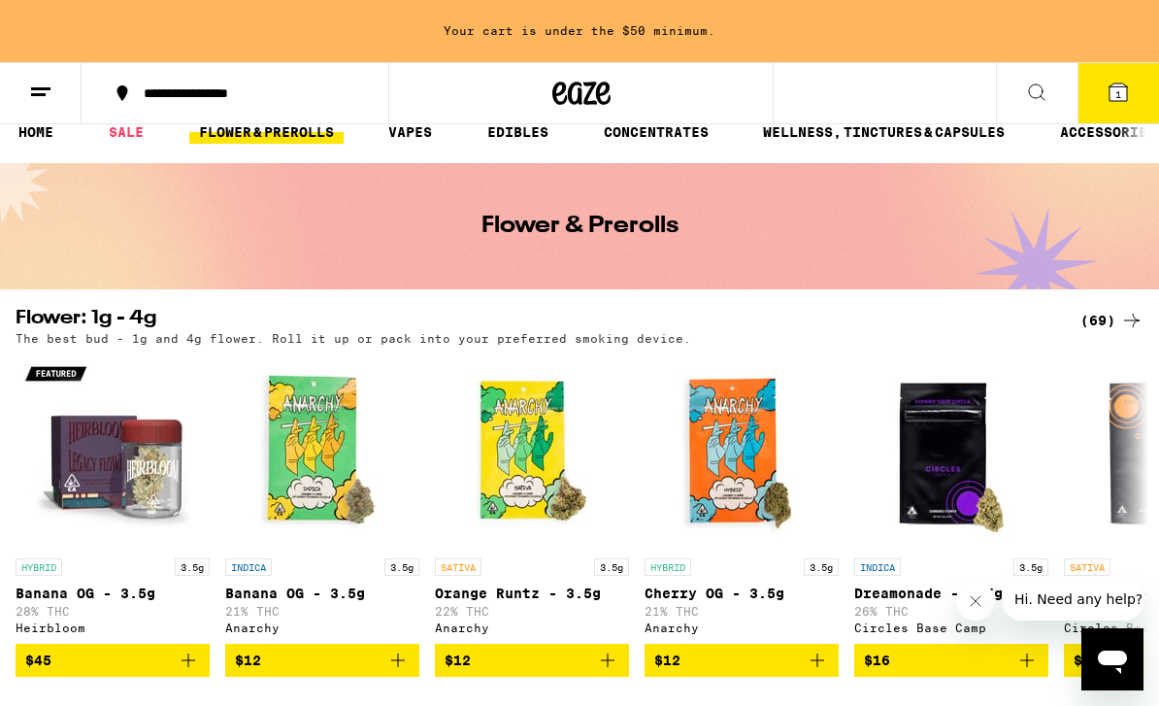
click at [1122, 345] on div "The best bud - 1g and 4g flower. Roll it up or pack into your preferred smoking…" at bounding box center [580, 338] width 1128 height 13
click at [1122, 324] on icon at bounding box center [1131, 320] width 23 height 23
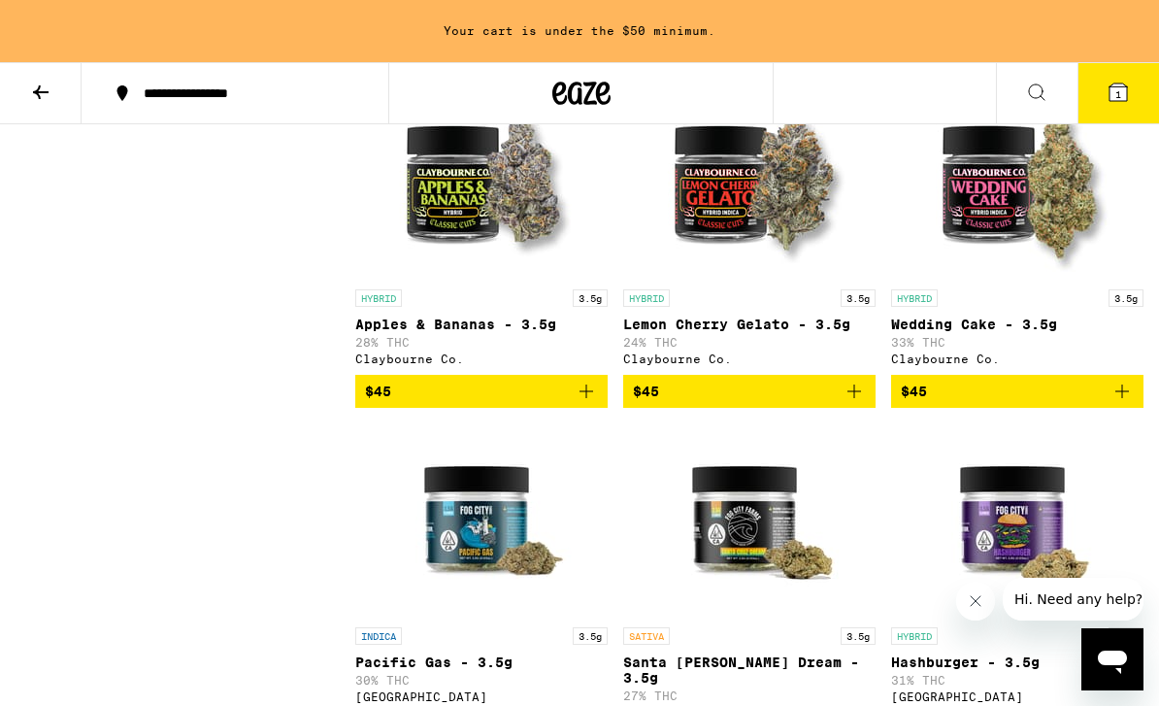
scroll to position [3943, 0]
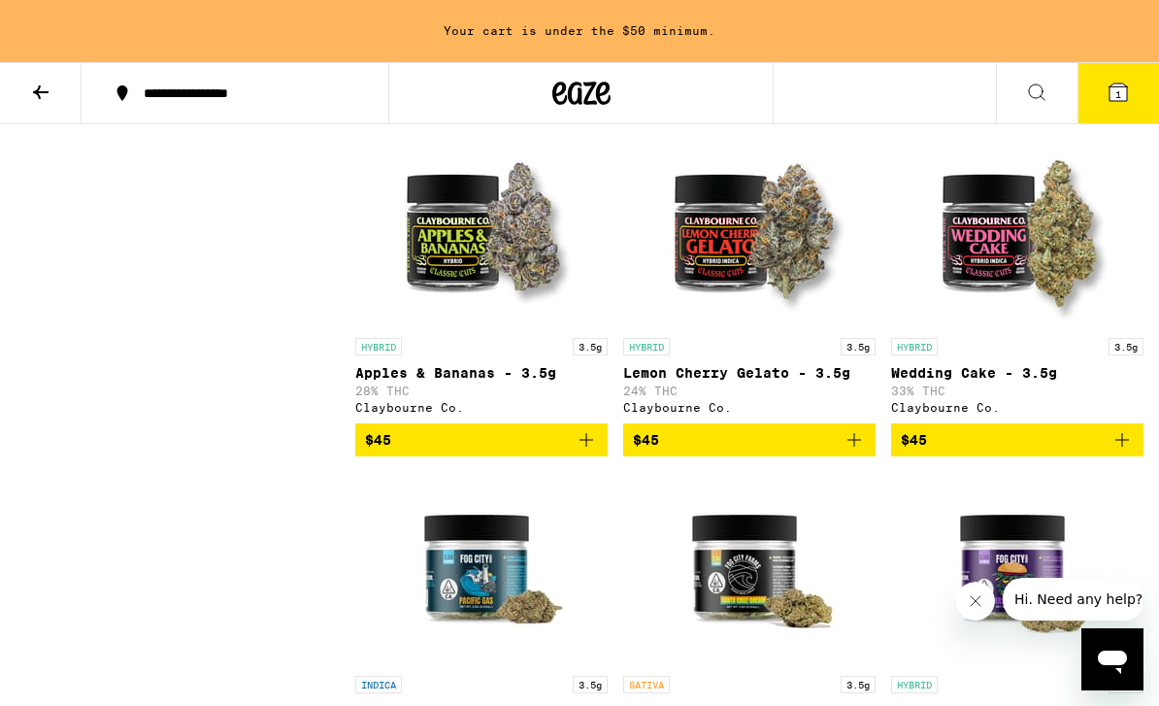
click at [1128, 451] on icon "Add to bag" at bounding box center [1122, 439] width 23 height 23
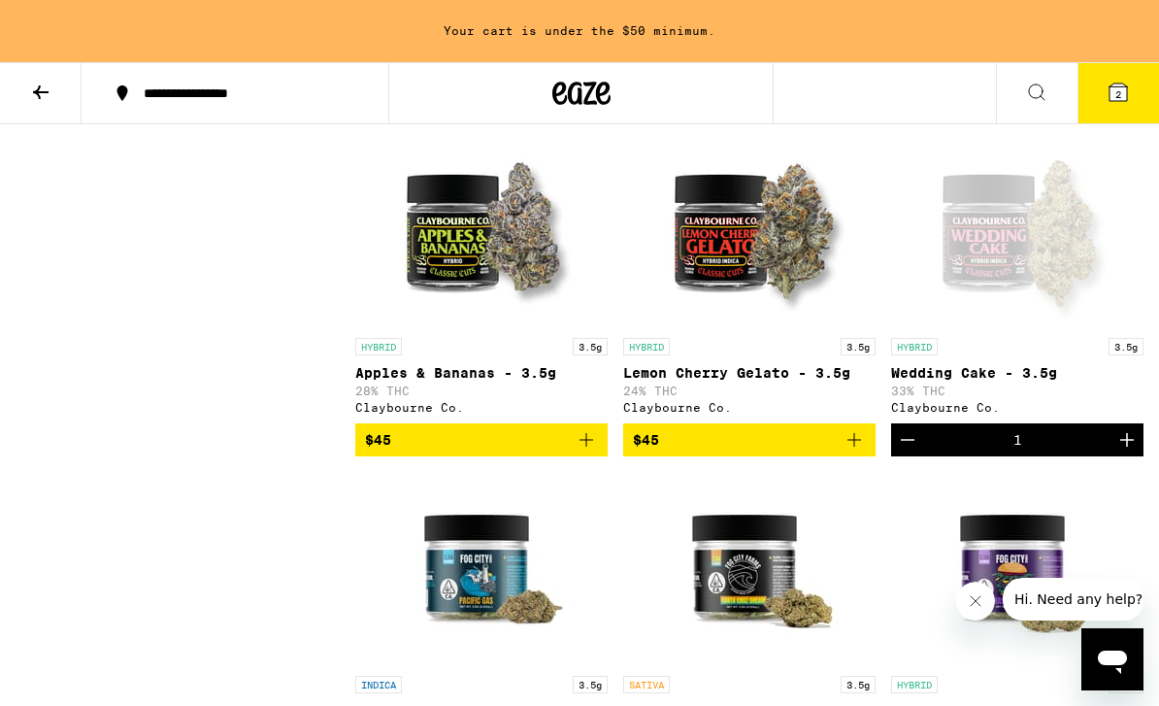
click at [1118, 451] on icon "Increment" at bounding box center [1127, 439] width 23 height 23
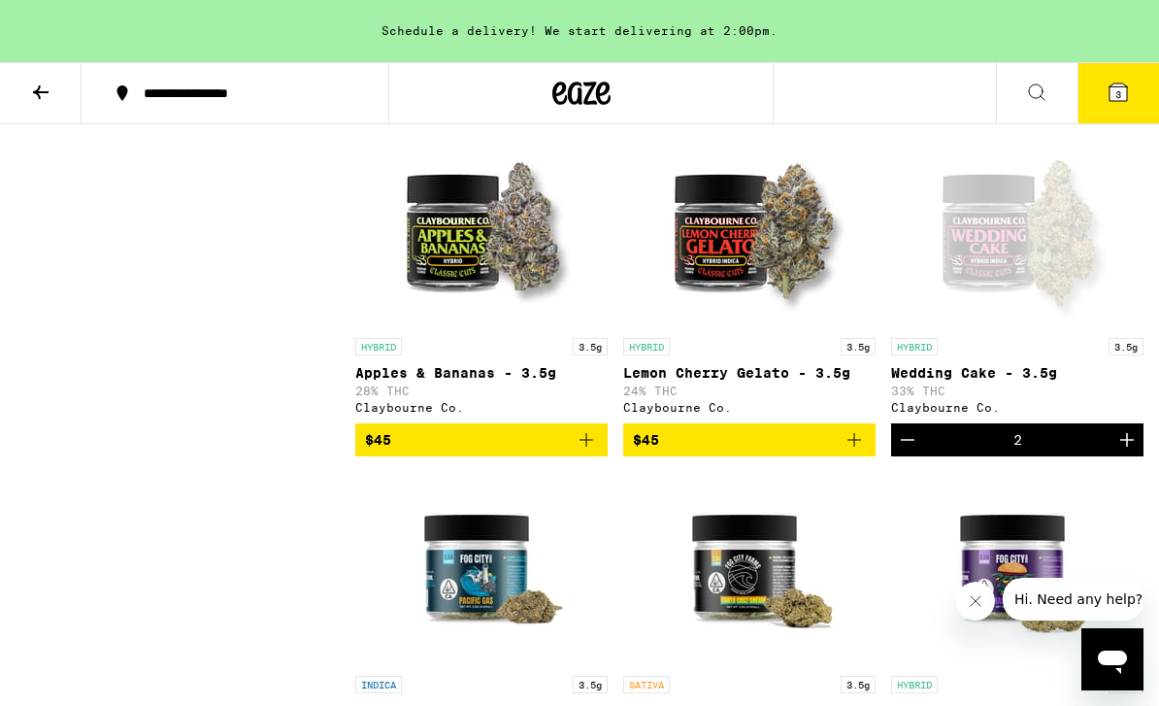
click at [1123, 103] on icon at bounding box center [1118, 92] width 23 height 23
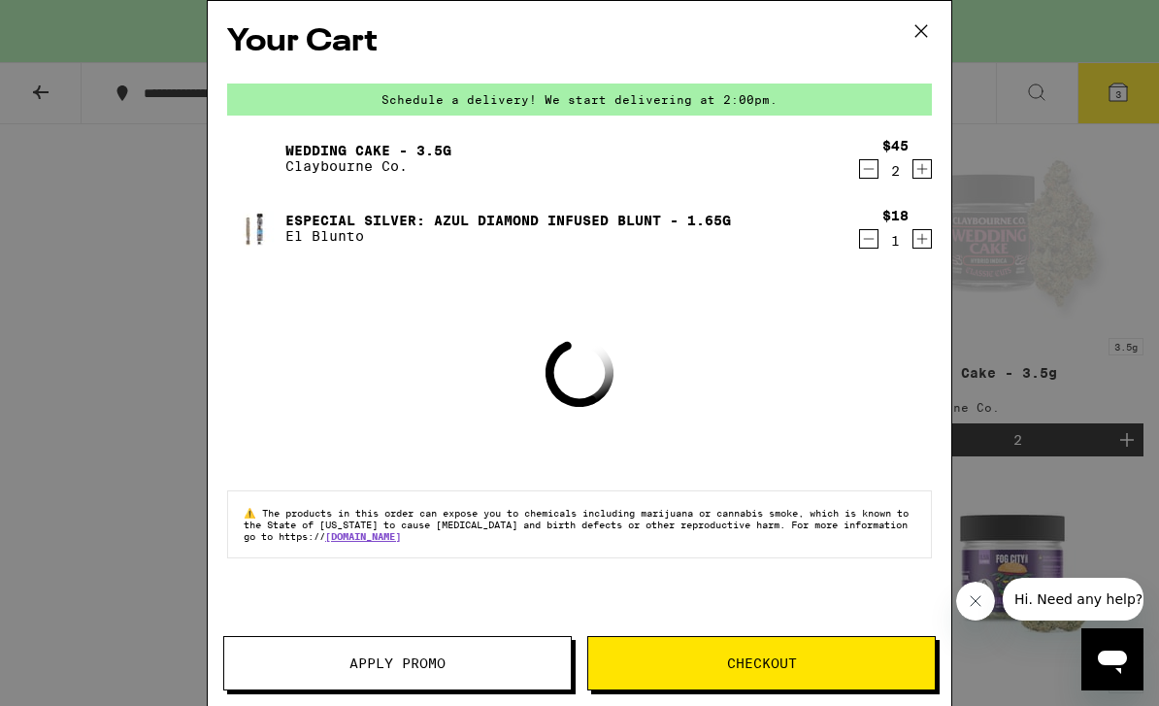
click at [851, 663] on span "Checkout" at bounding box center [761, 663] width 347 height 14
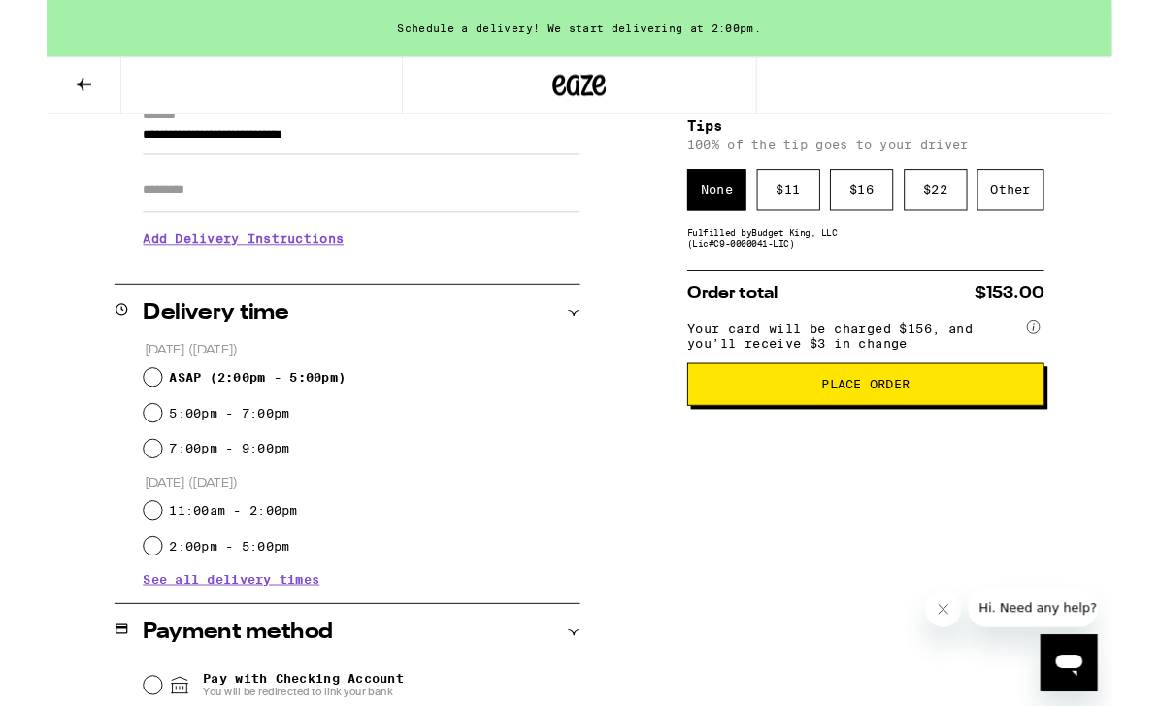
scroll to position [335, 0]
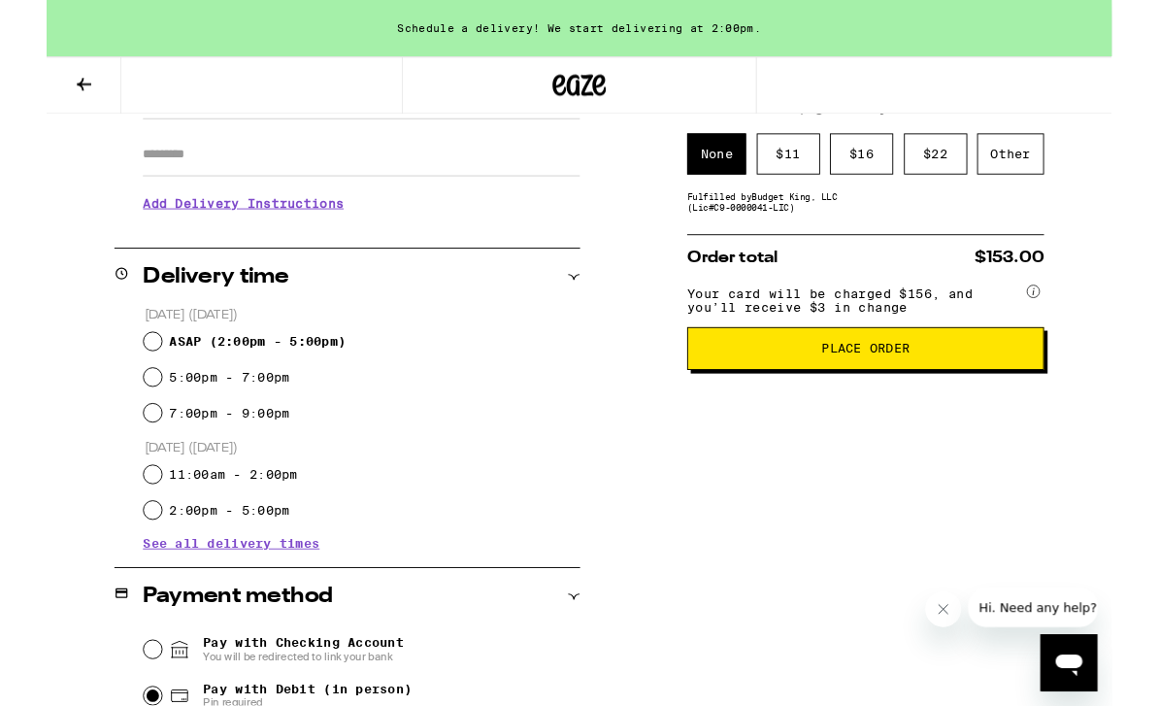
click at [282, 598] on span "See all delivery times" at bounding box center [201, 591] width 192 height 14
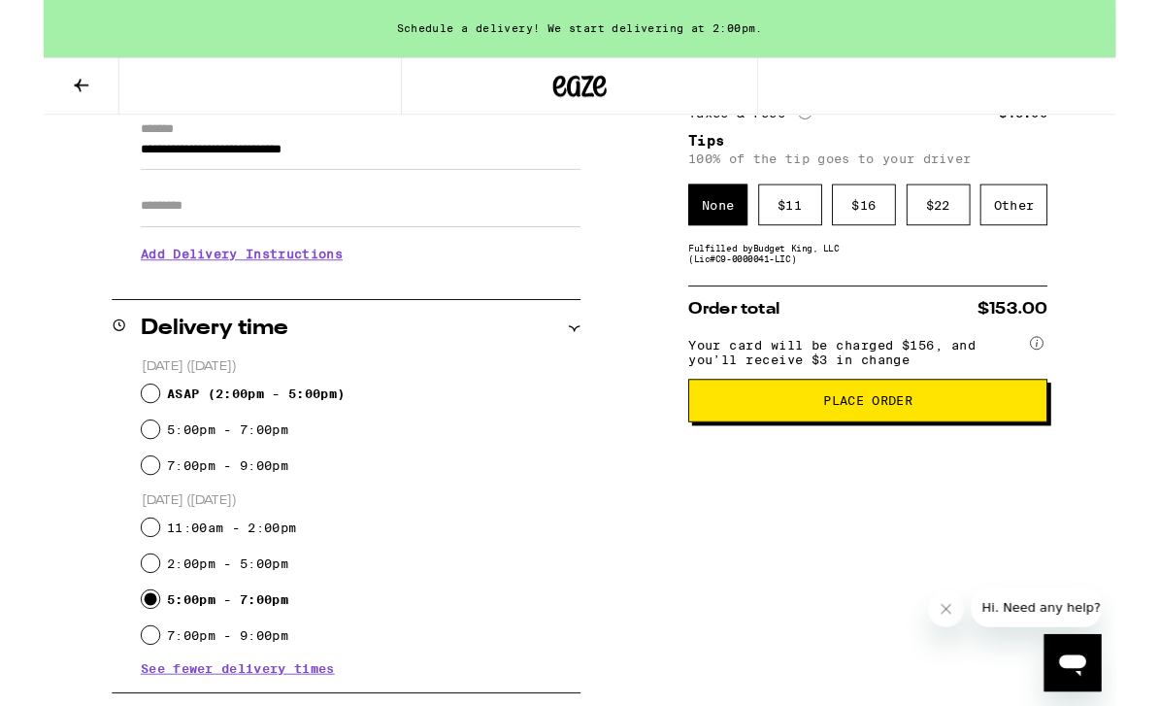
scroll to position [277, 0]
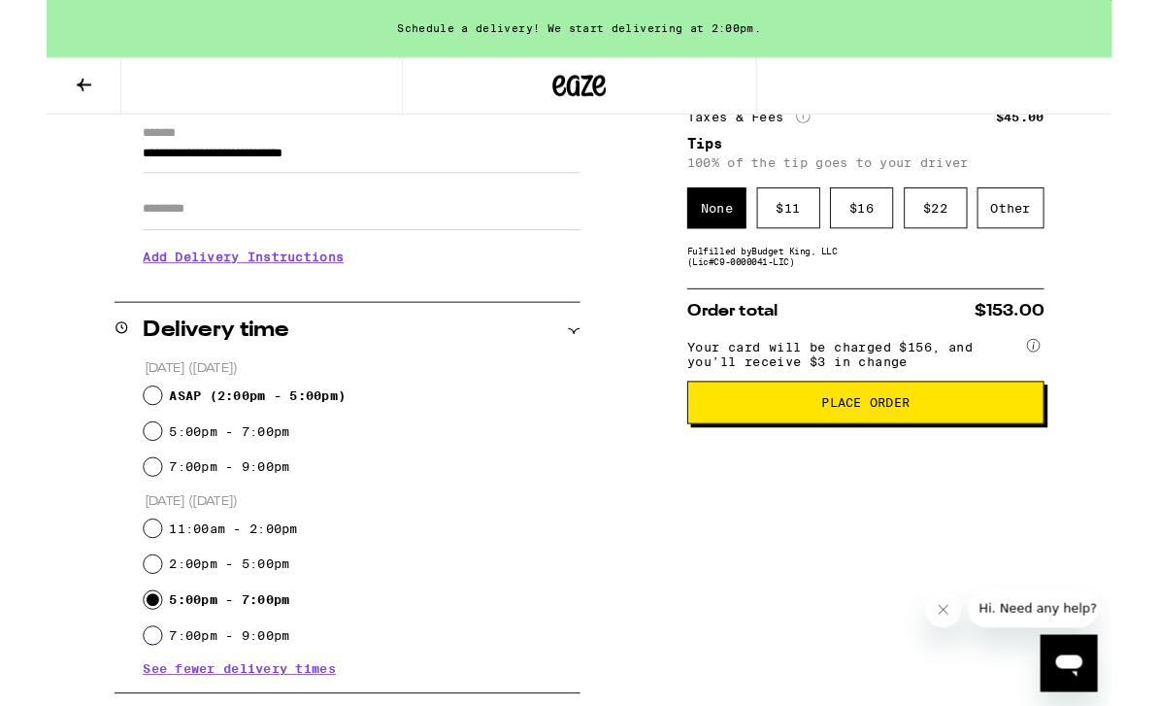
click at [876, 461] on button "Place Order" at bounding box center [891, 438] width 388 height 47
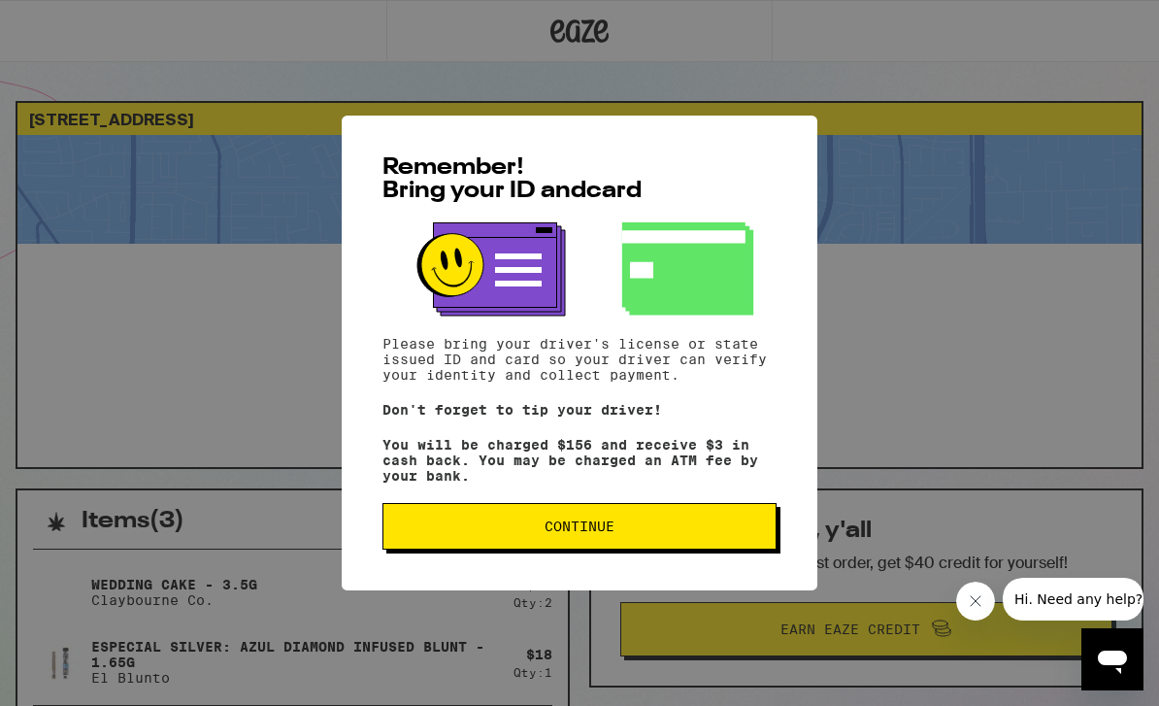
click at [695, 533] on span "Continue" at bounding box center [579, 526] width 361 height 14
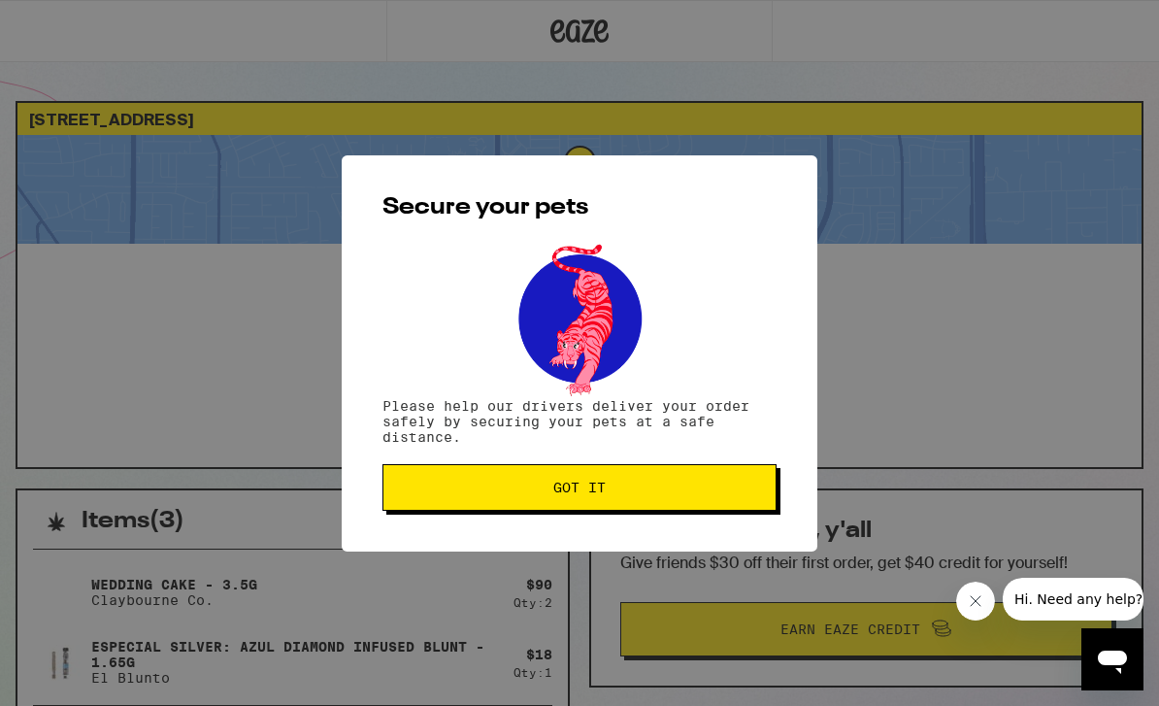
click at [650, 504] on button "Got it" at bounding box center [580, 487] width 394 height 47
